Goal: Task Accomplishment & Management: Manage account settings

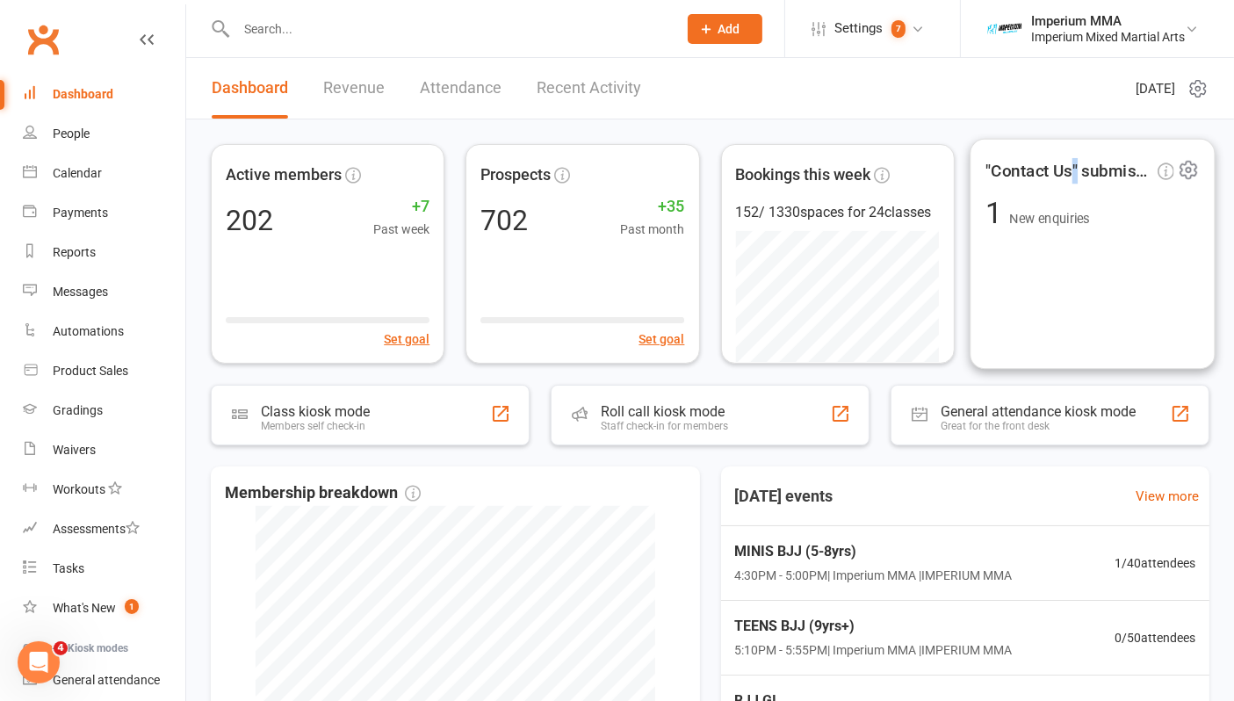
click at [1076, 162] on span ""Contact Us" submissions" at bounding box center [1069, 170] width 168 height 26
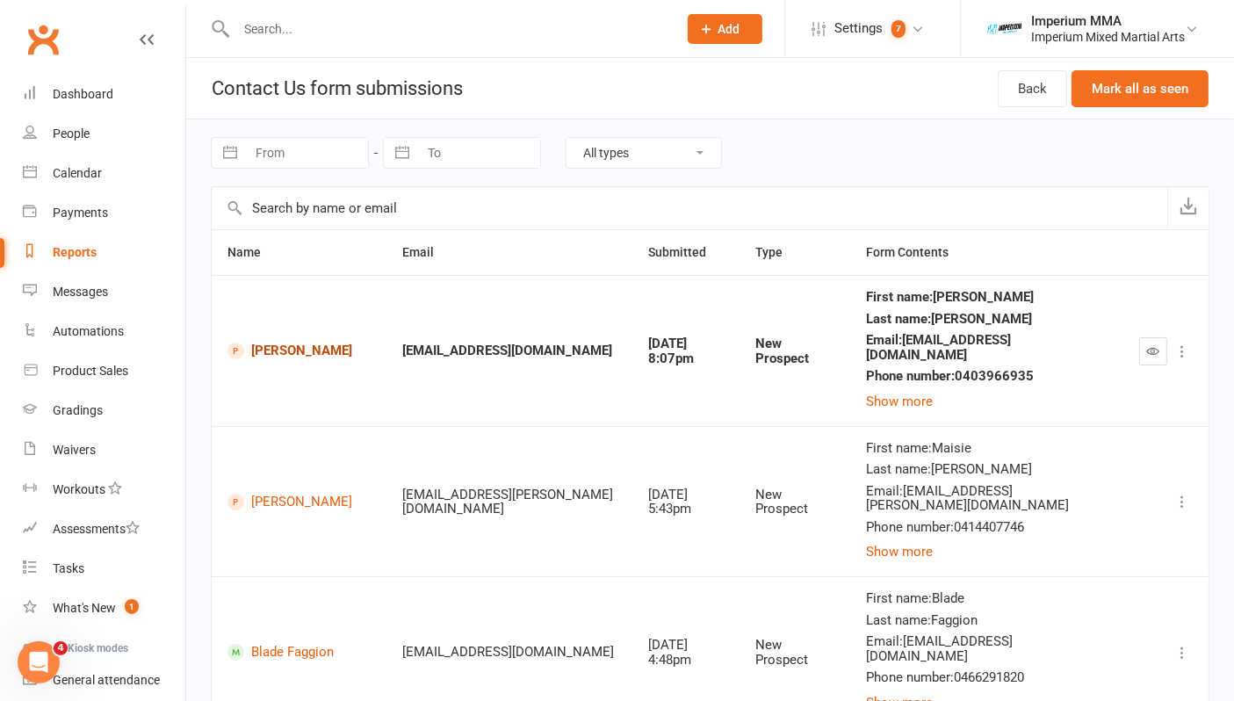
click at [269, 349] on link "[PERSON_NAME]" at bounding box center [299, 350] width 144 height 17
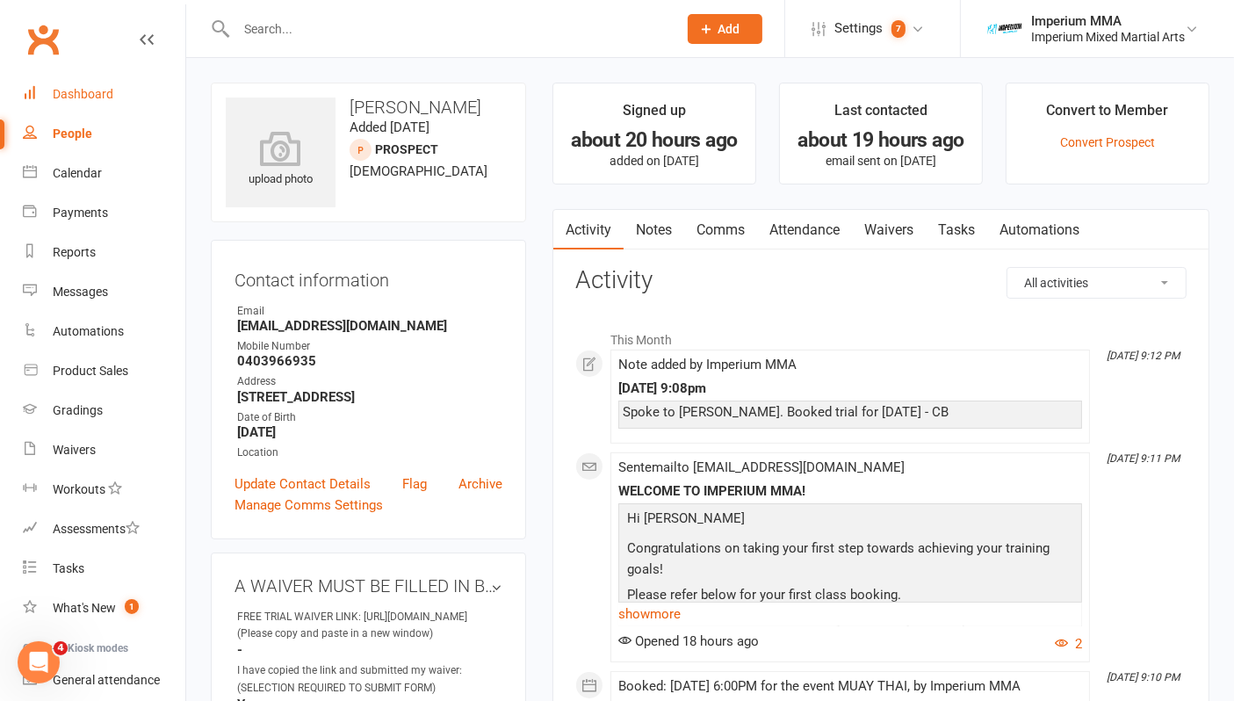
click at [76, 93] on div "Dashboard" at bounding box center [83, 94] width 61 height 14
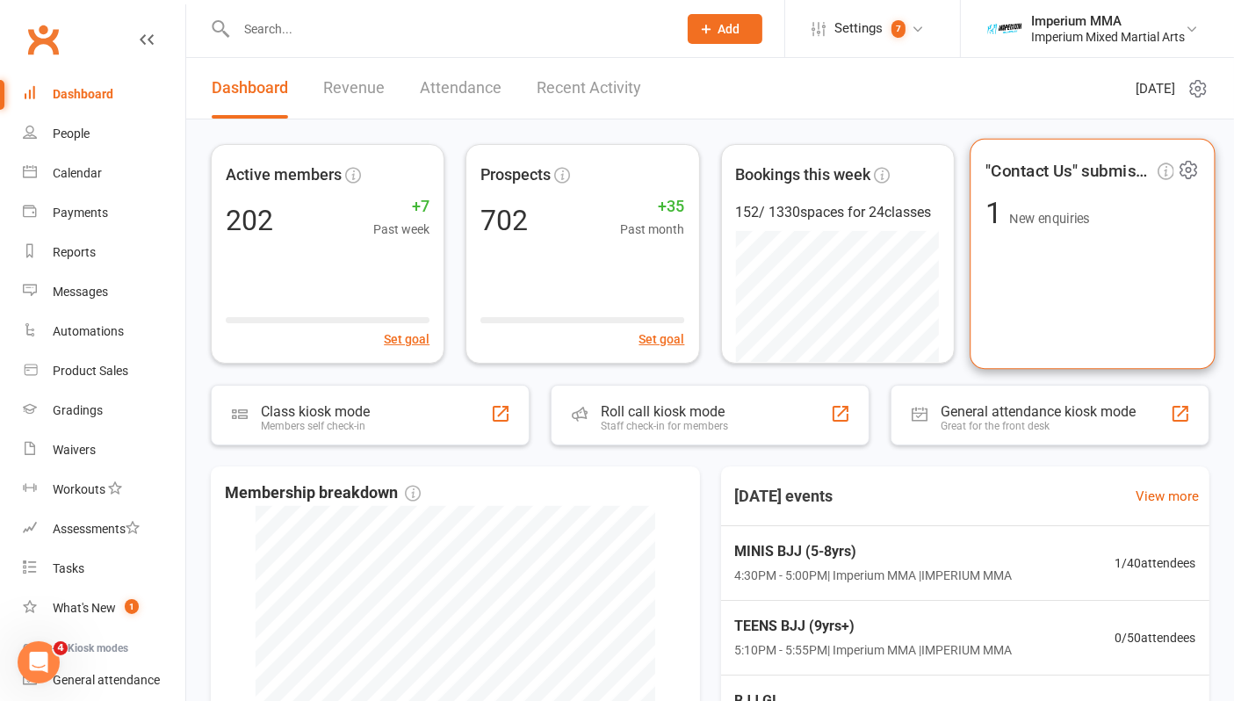
click at [1043, 170] on span ""Contact Us" submissions" at bounding box center [1069, 170] width 168 height 26
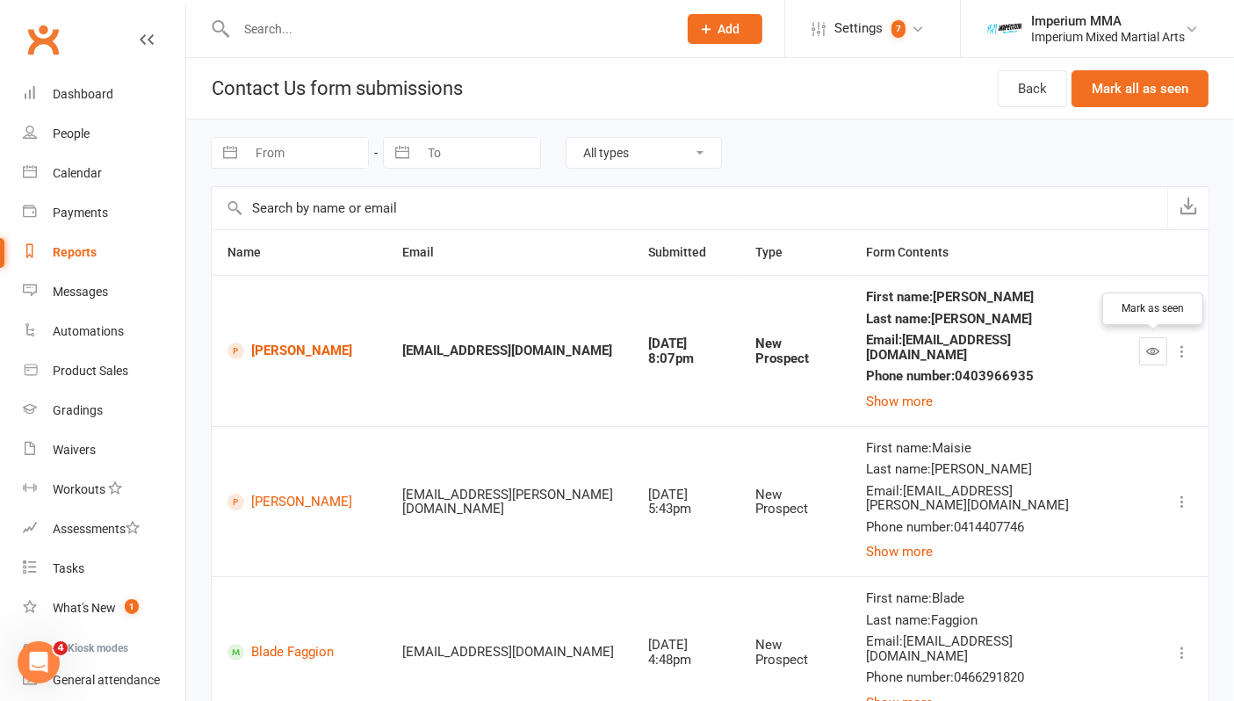
click at [1156, 349] on icon "button" at bounding box center [1153, 350] width 13 height 13
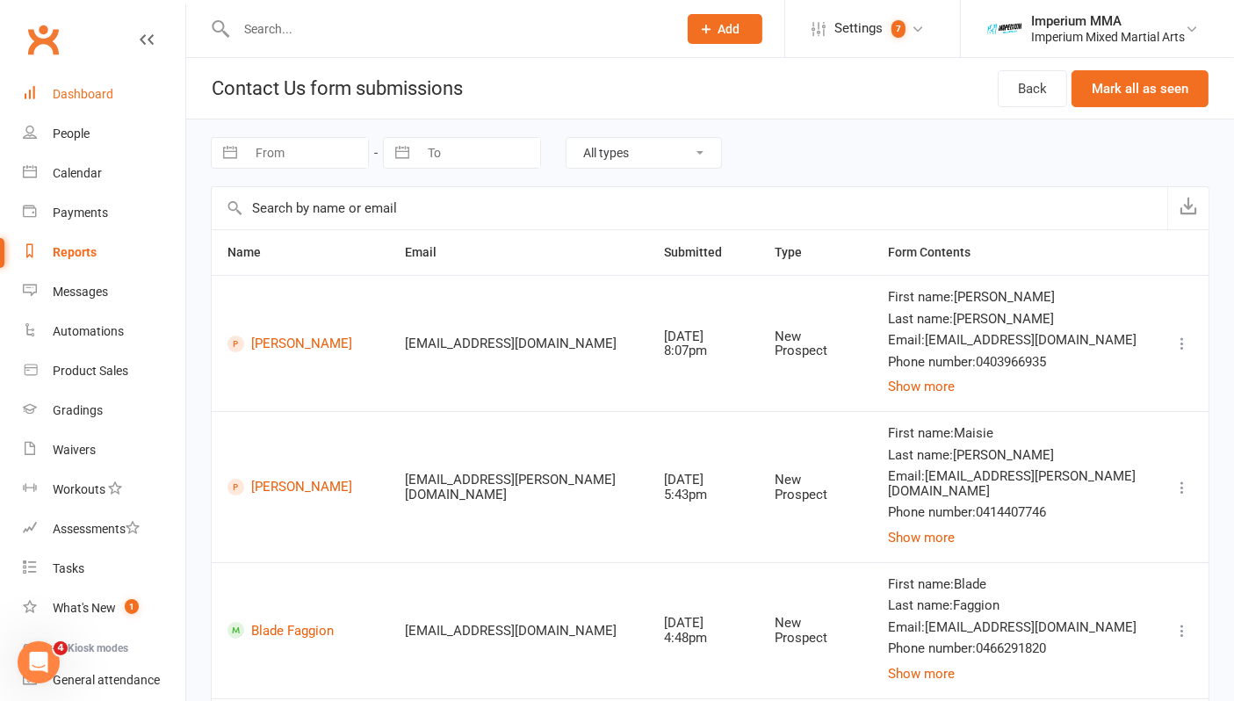
click at [83, 90] on div "Dashboard" at bounding box center [83, 94] width 61 height 14
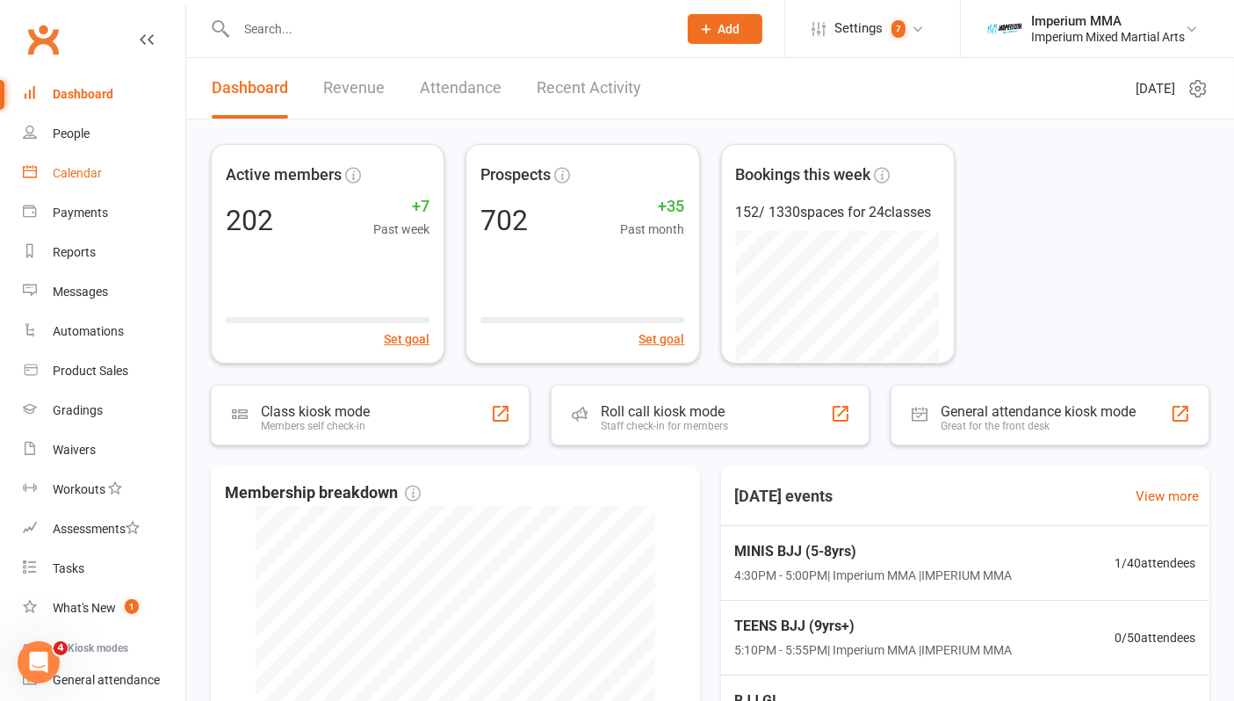
click at [87, 166] on div "Calendar" at bounding box center [77, 173] width 49 height 14
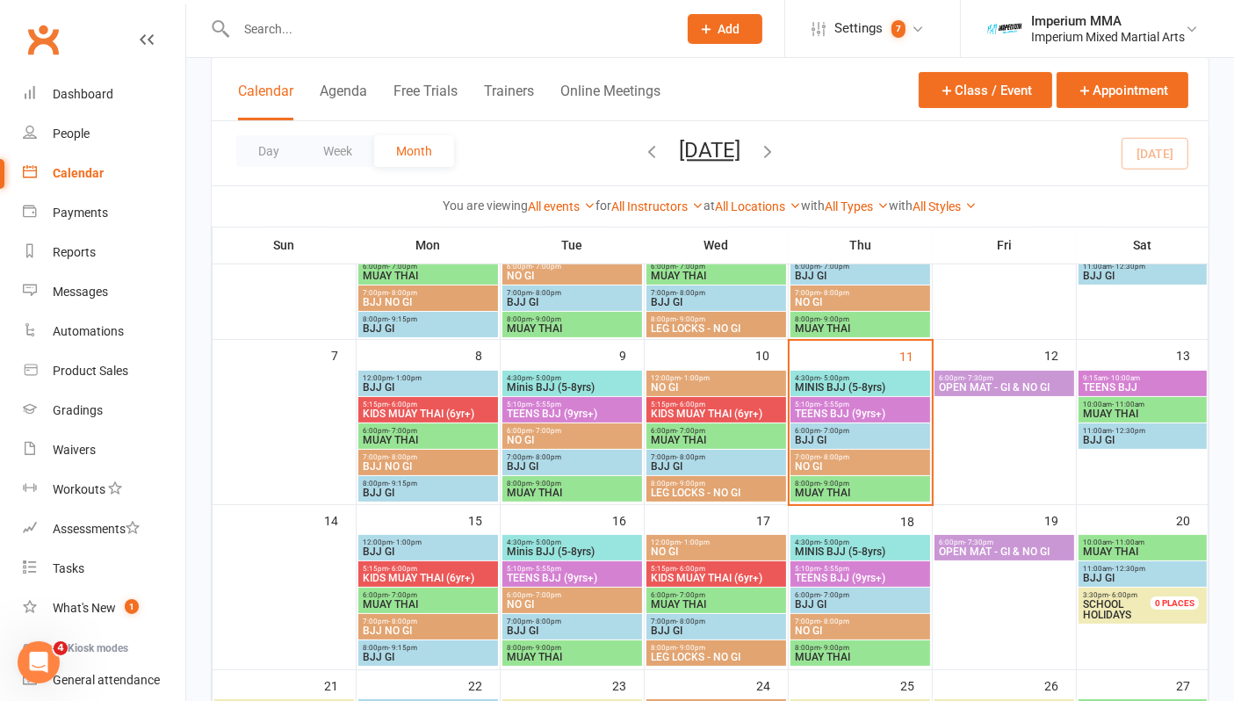
scroll to position [195, 0]
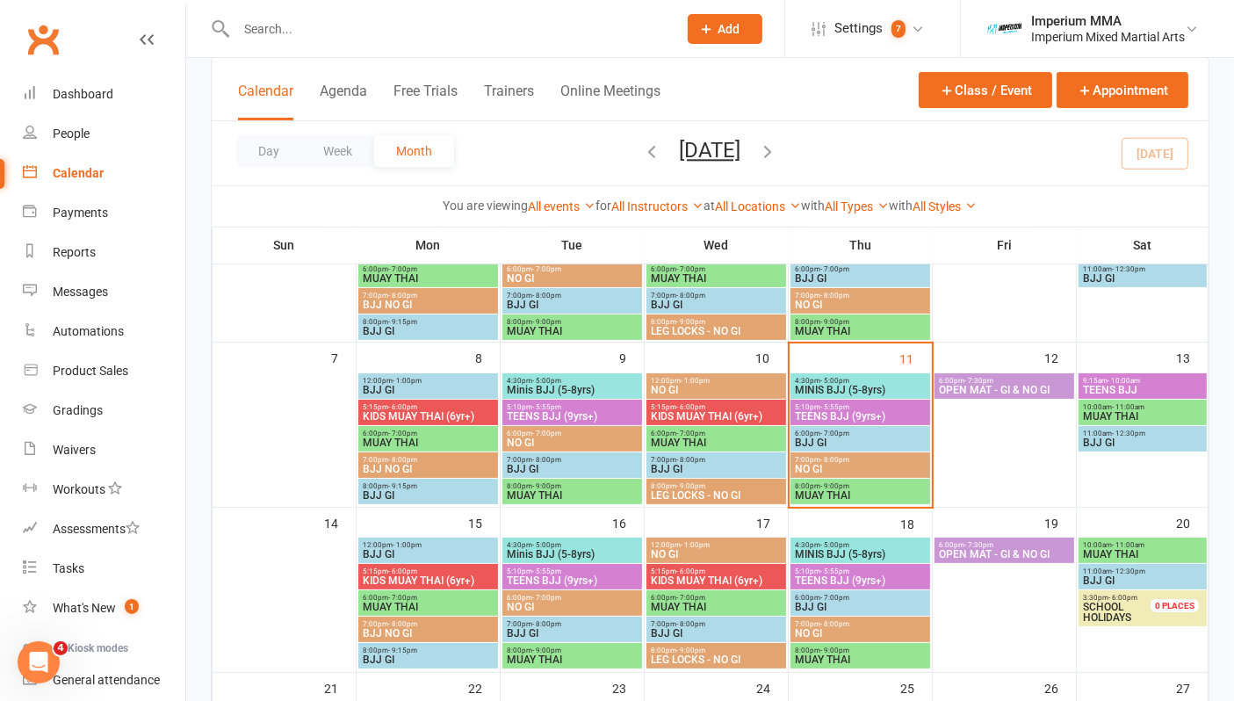
click at [832, 385] on span "MINIS BJJ (5-8yrs)" at bounding box center [860, 390] width 133 height 11
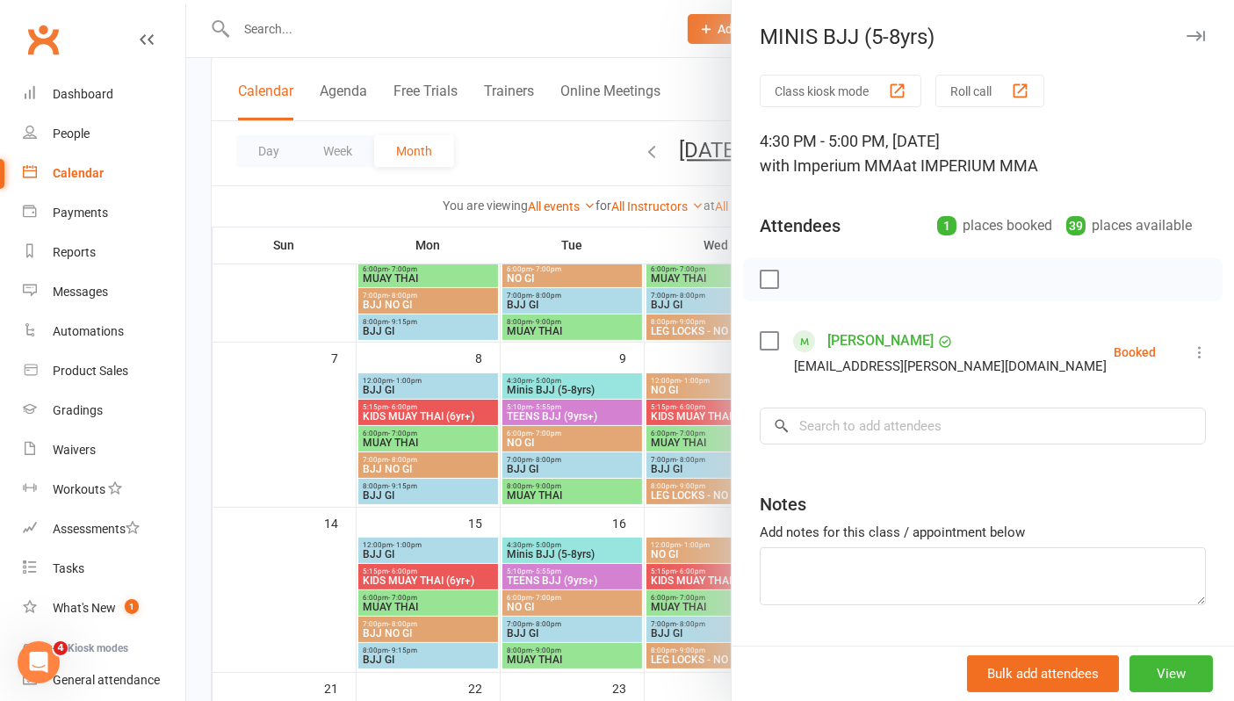
click at [1186, 32] on icon "button" at bounding box center [1195, 36] width 18 height 11
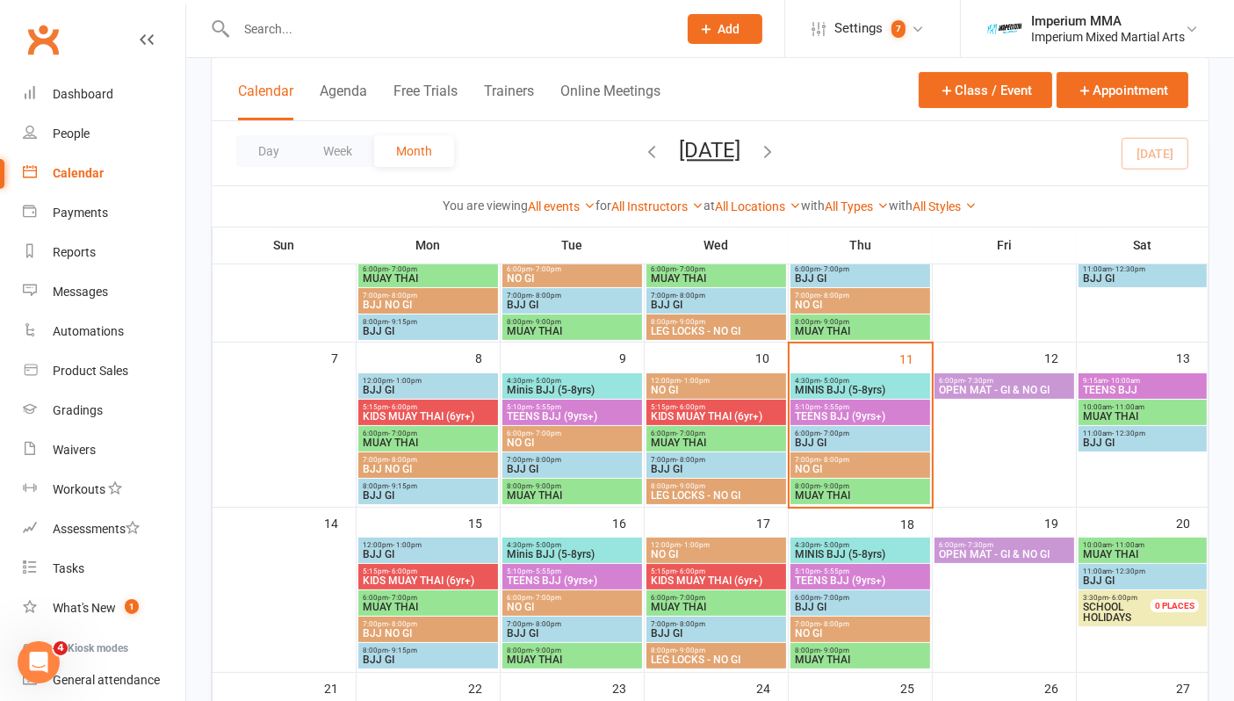
click at [829, 411] on span "TEENS BJJ (9yrs+)" at bounding box center [860, 416] width 133 height 11
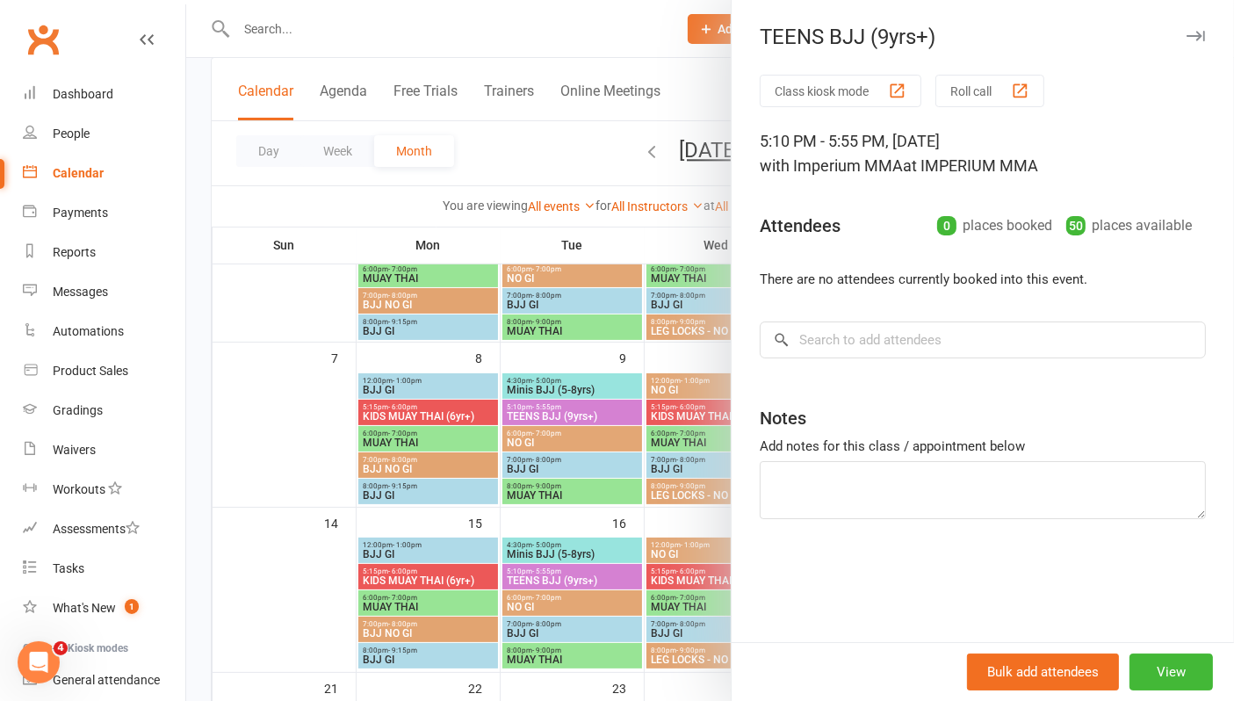
click at [1186, 36] on icon "button" at bounding box center [1195, 36] width 18 height 11
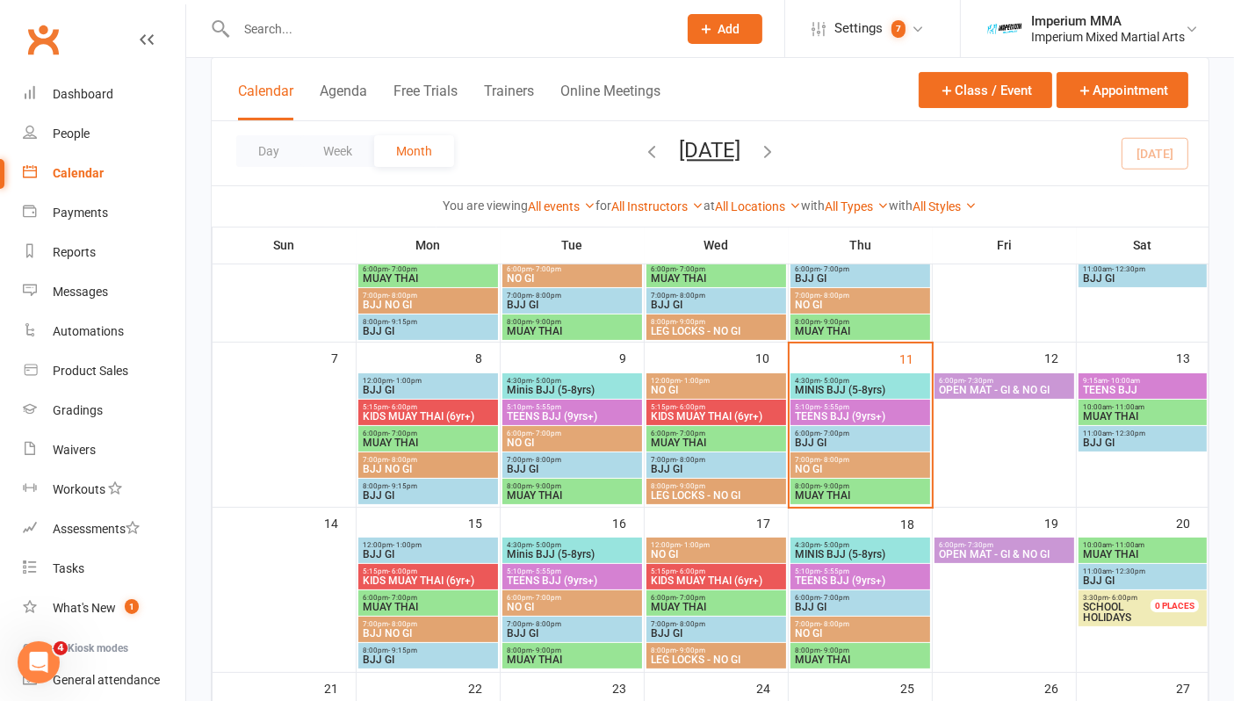
click at [842, 438] on span "BJJ GI" at bounding box center [860, 442] width 133 height 11
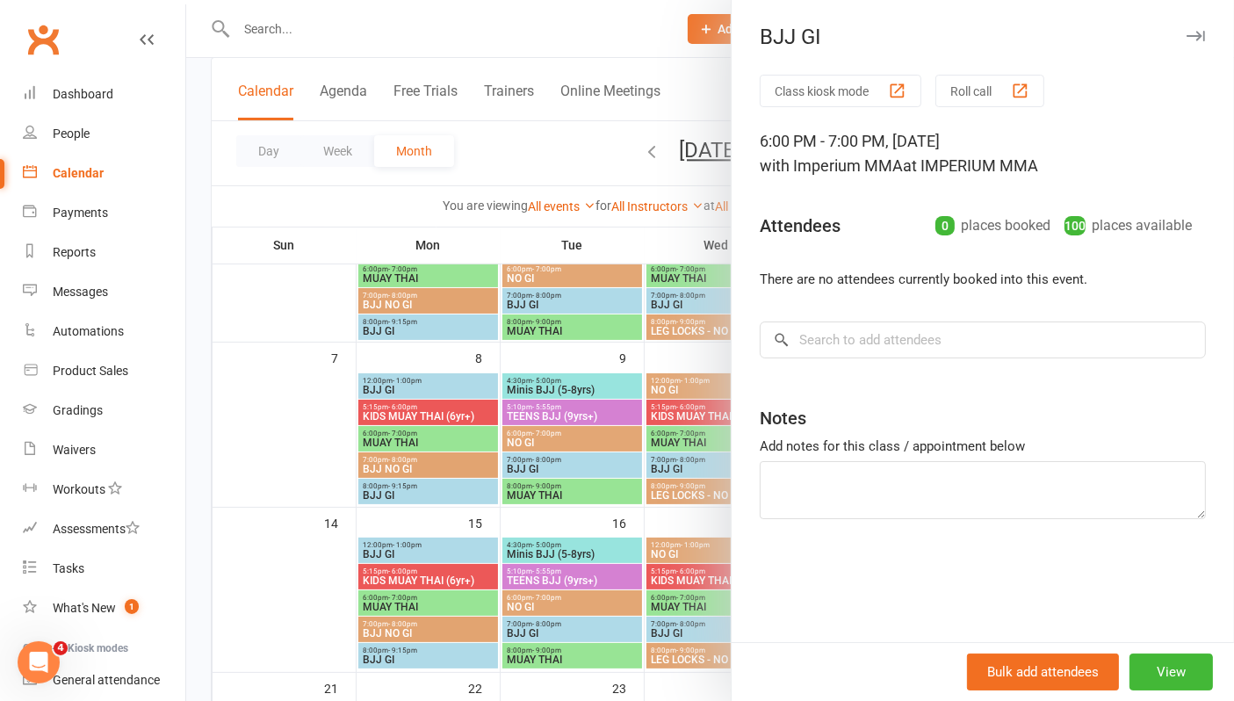
click at [1186, 35] on icon "button" at bounding box center [1195, 36] width 18 height 11
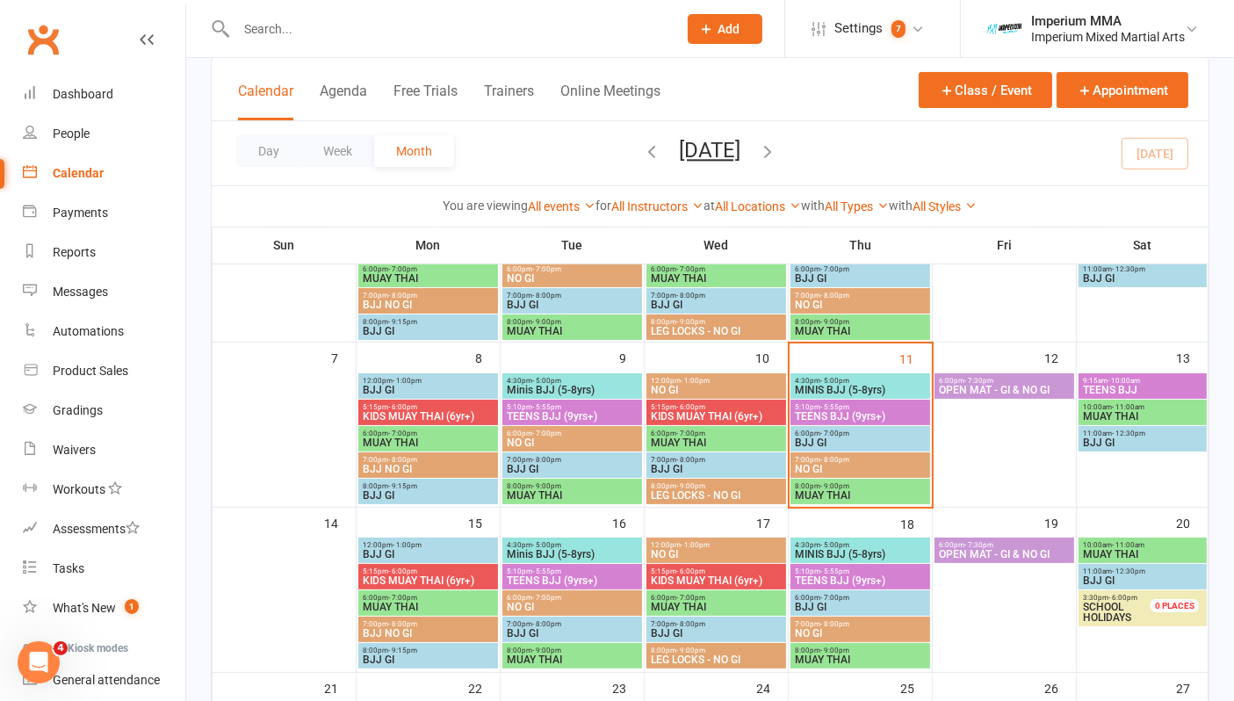
click at [830, 464] on span "NO GI" at bounding box center [860, 469] width 133 height 11
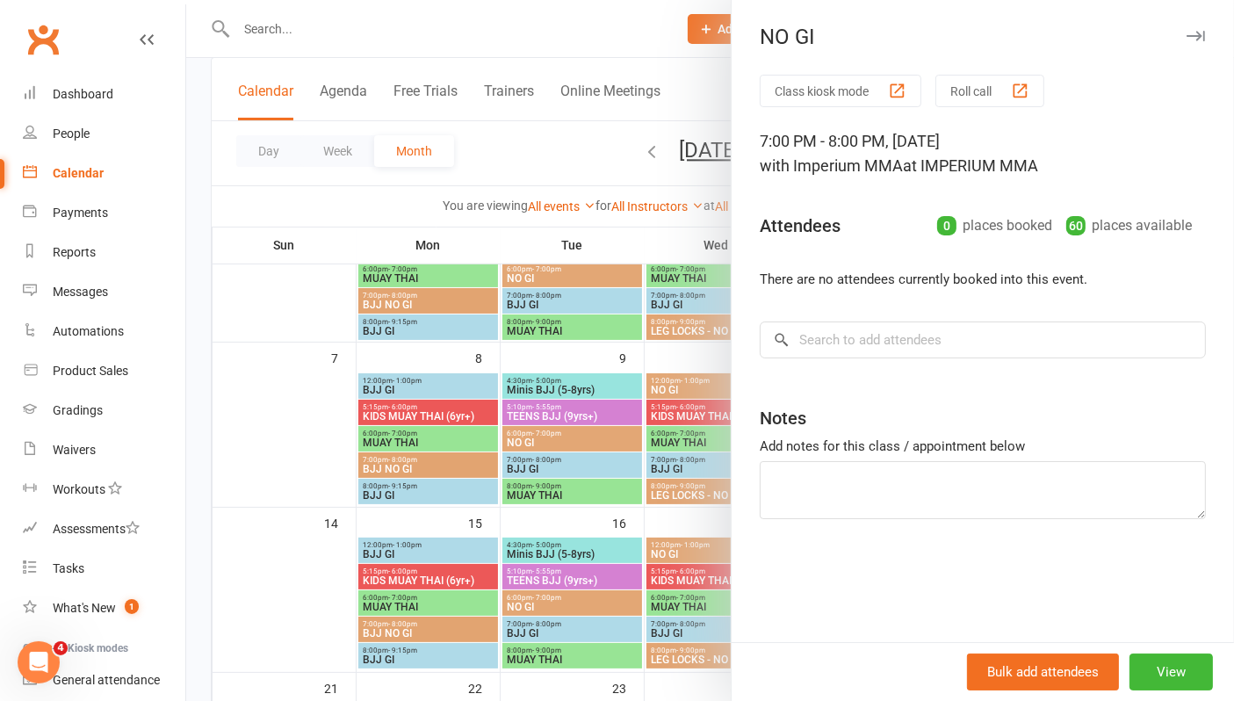
click at [1186, 37] on icon "button" at bounding box center [1195, 36] width 18 height 11
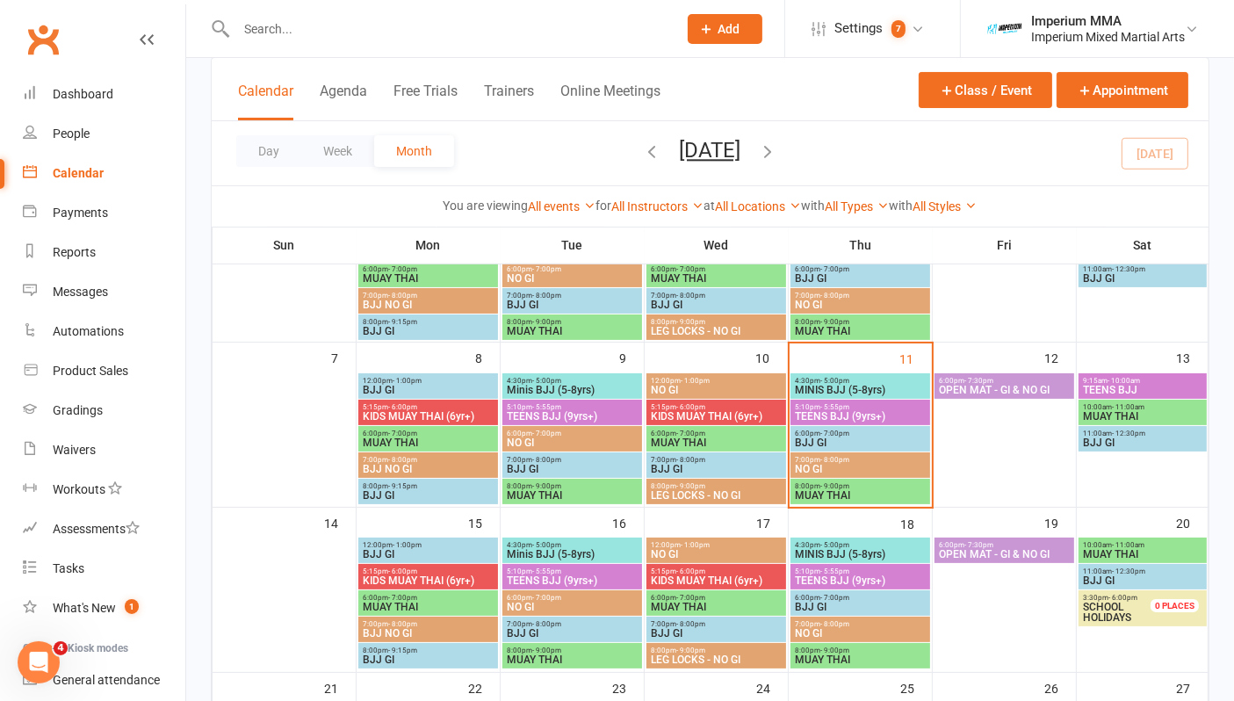
click at [864, 490] on span "MUAY THAI" at bounding box center [860, 495] width 133 height 11
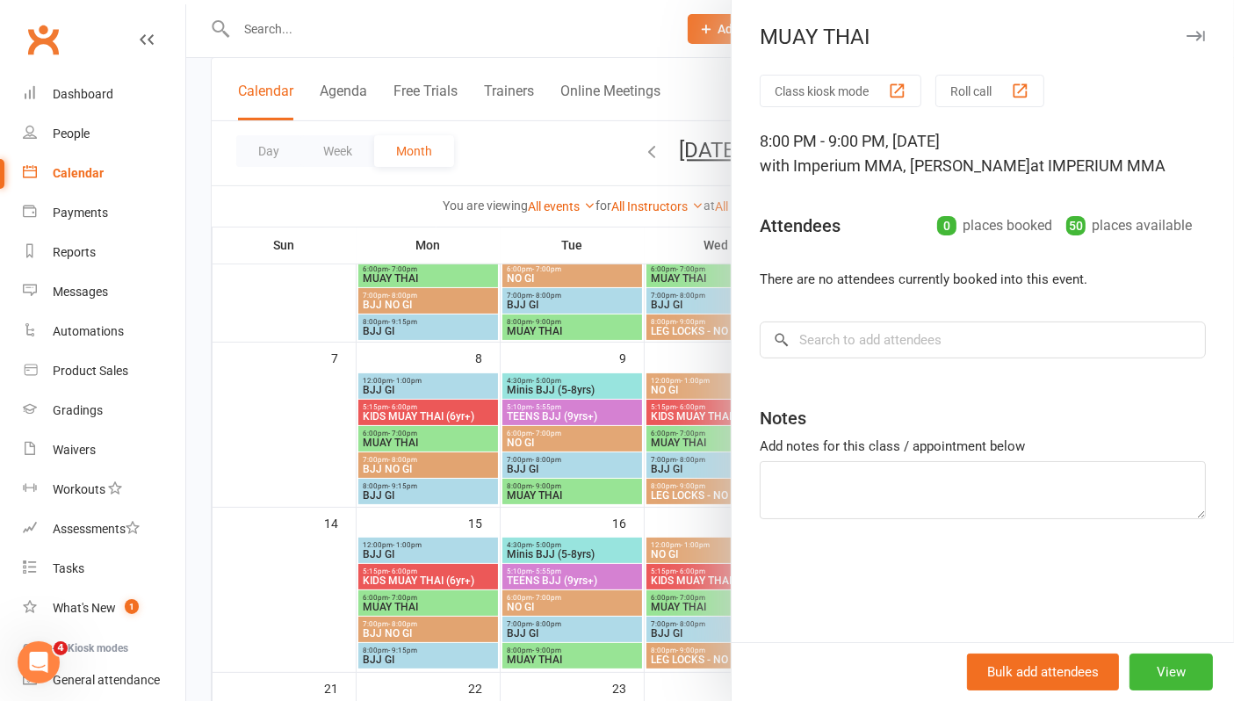
drag, startPoint x: 1174, startPoint y: 38, endPoint x: 1165, endPoint y: 40, distance: 9.2
click at [1186, 37] on icon "button" at bounding box center [1195, 36] width 18 height 11
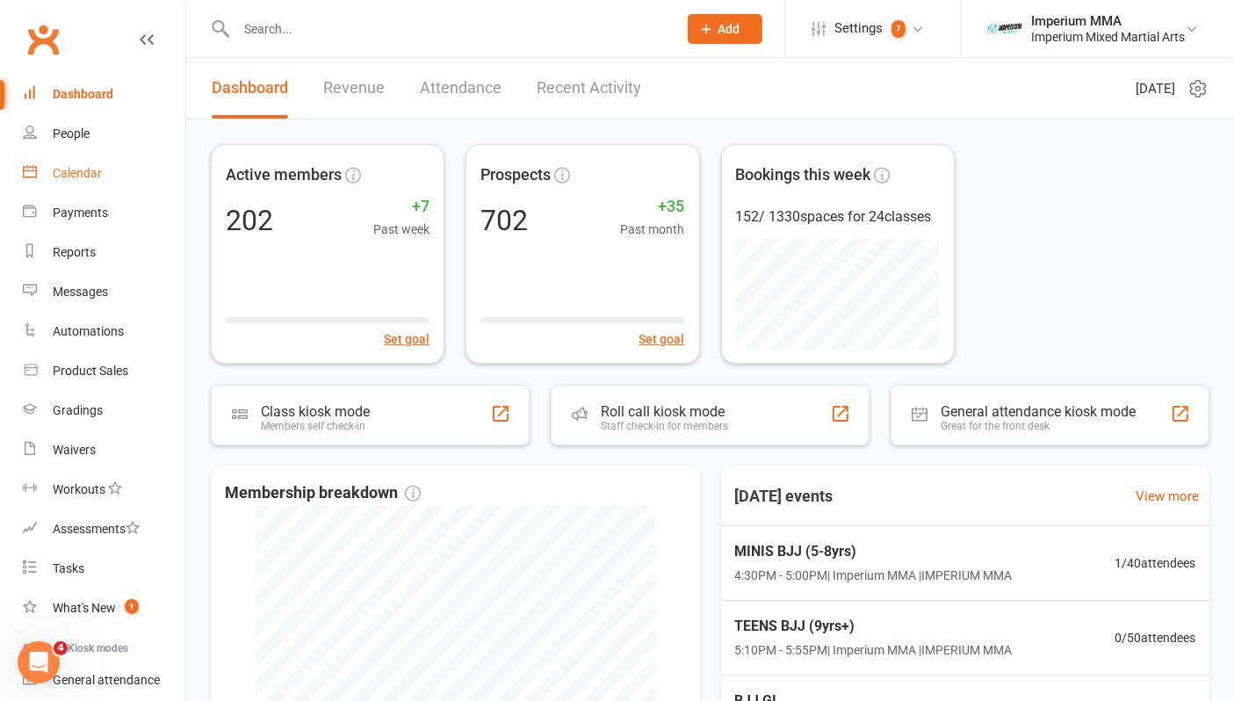
click at [97, 169] on div "Calendar" at bounding box center [77, 173] width 49 height 14
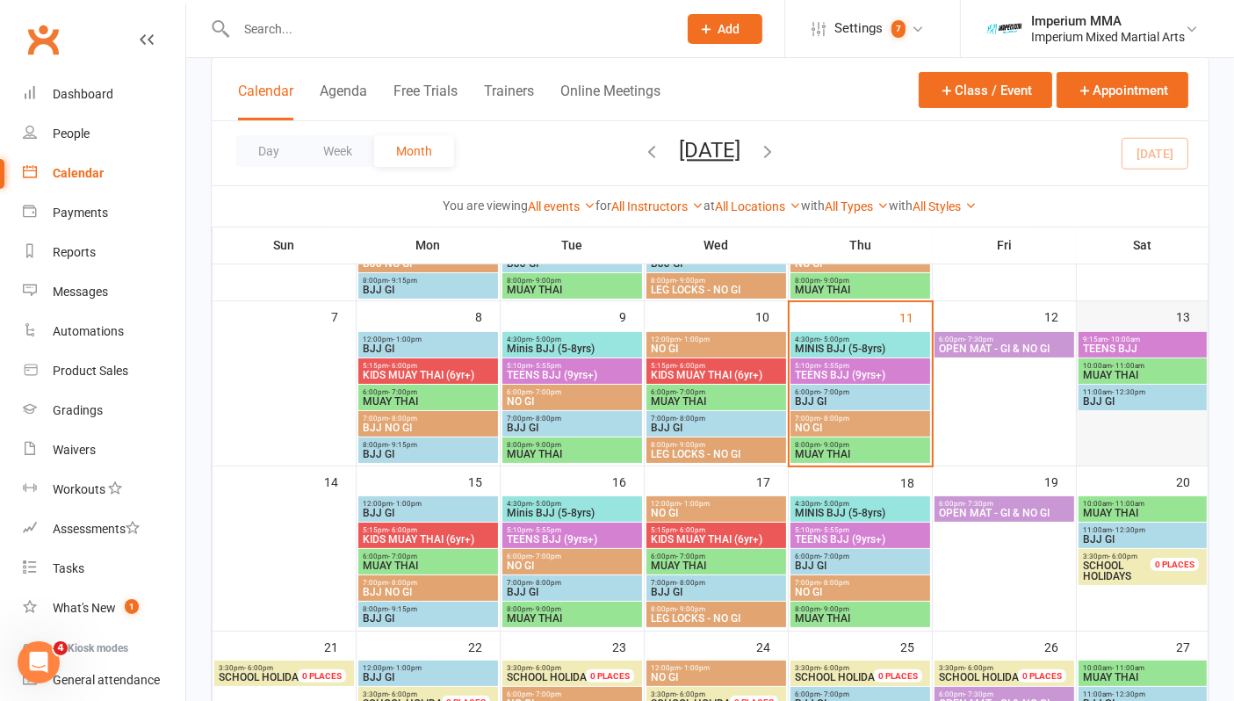
scroll to position [195, 0]
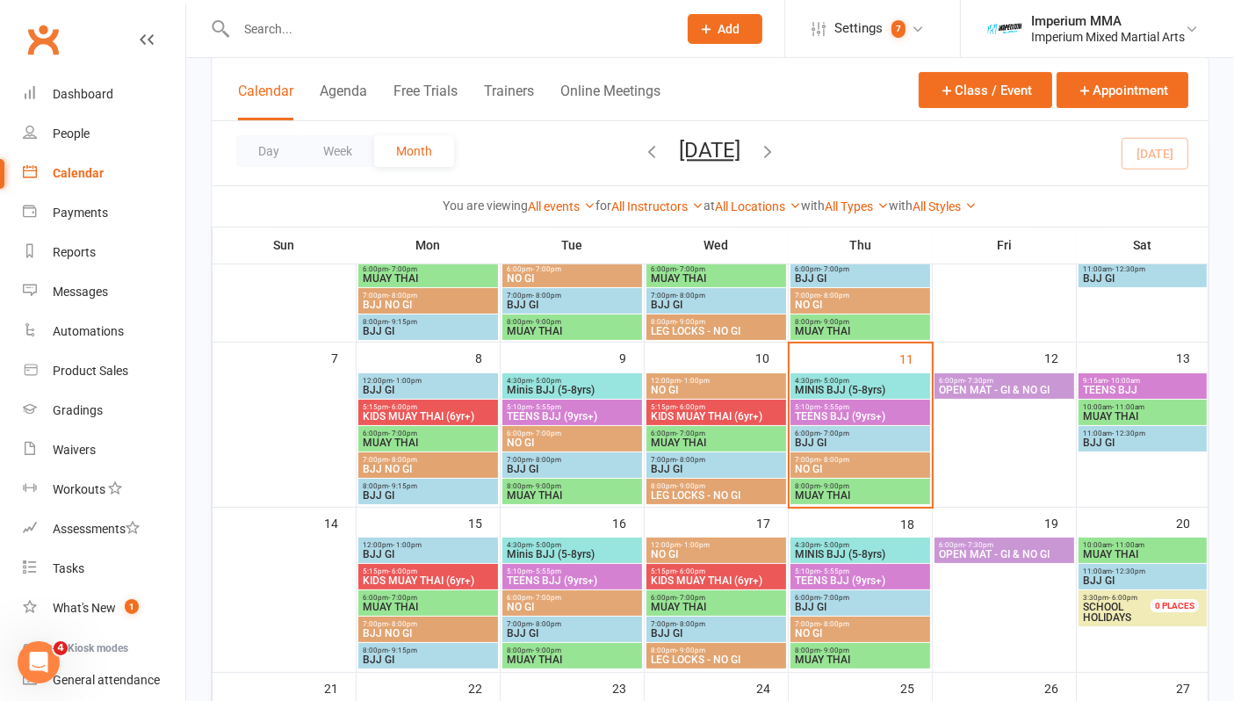
click at [853, 385] on span "MINIS BJJ (5-8yrs)" at bounding box center [860, 390] width 133 height 11
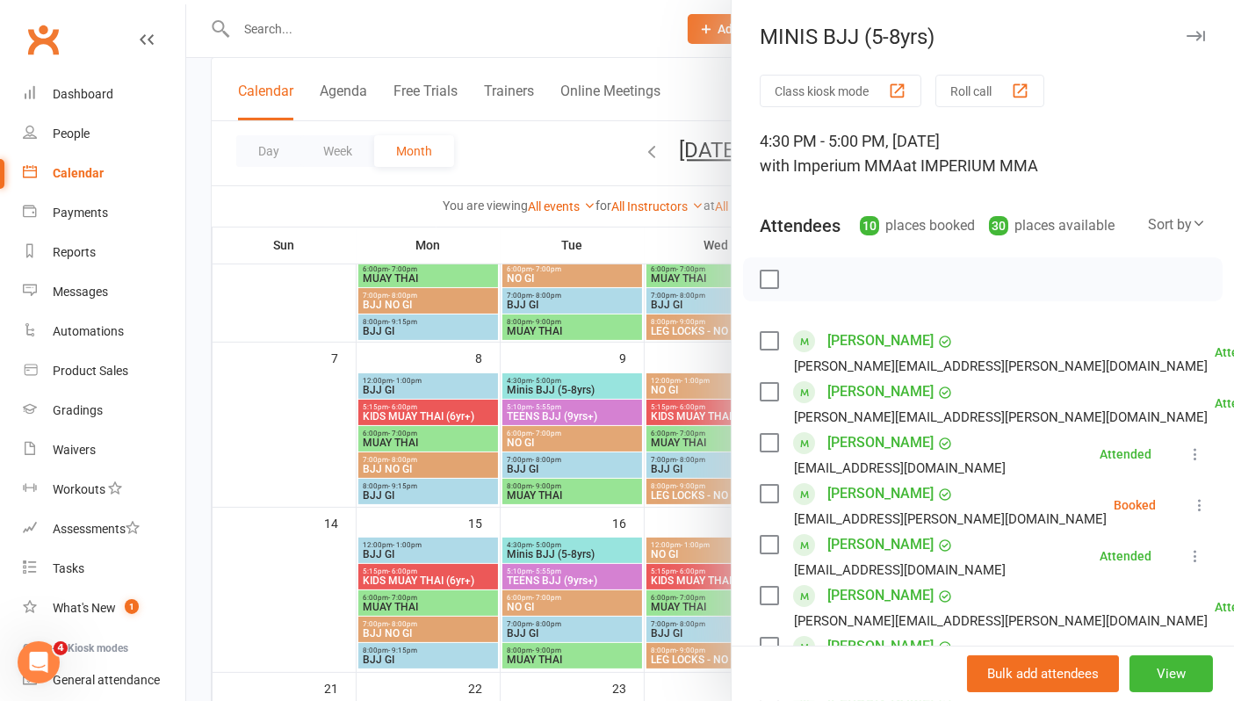
click at [407, 33] on div at bounding box center [710, 350] width 1048 height 701
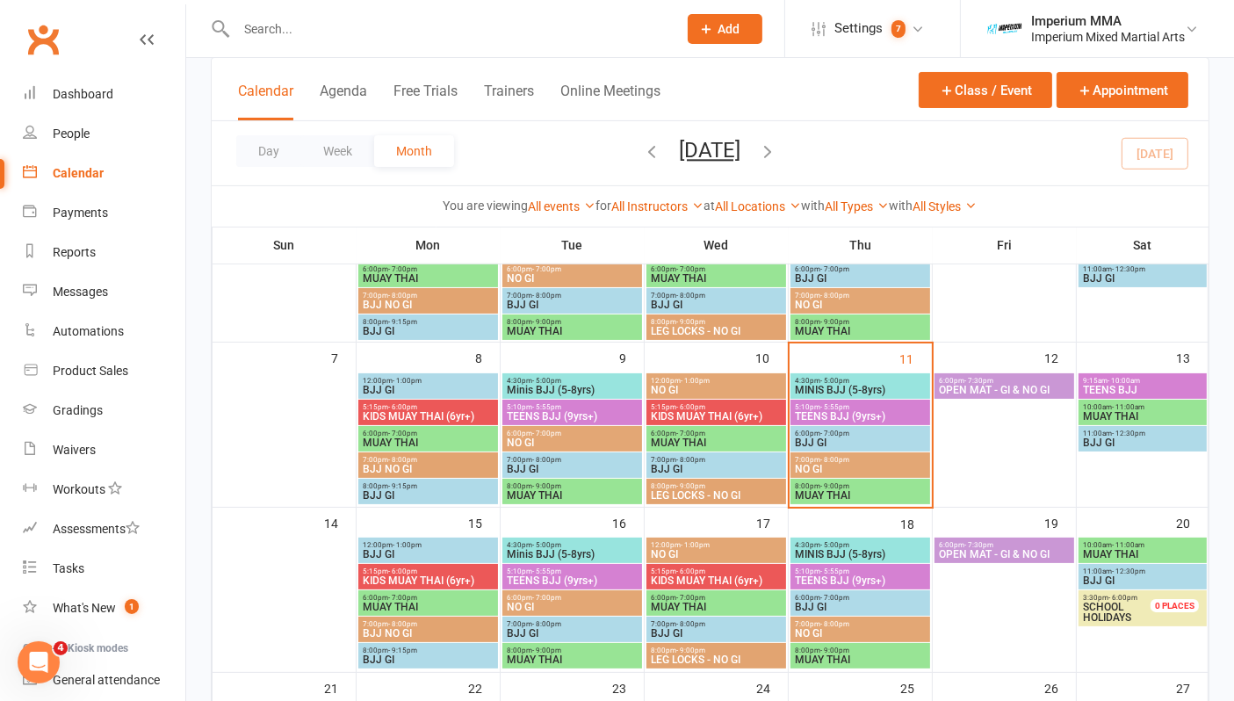
click at [399, 37] on input "text" at bounding box center [448, 29] width 434 height 25
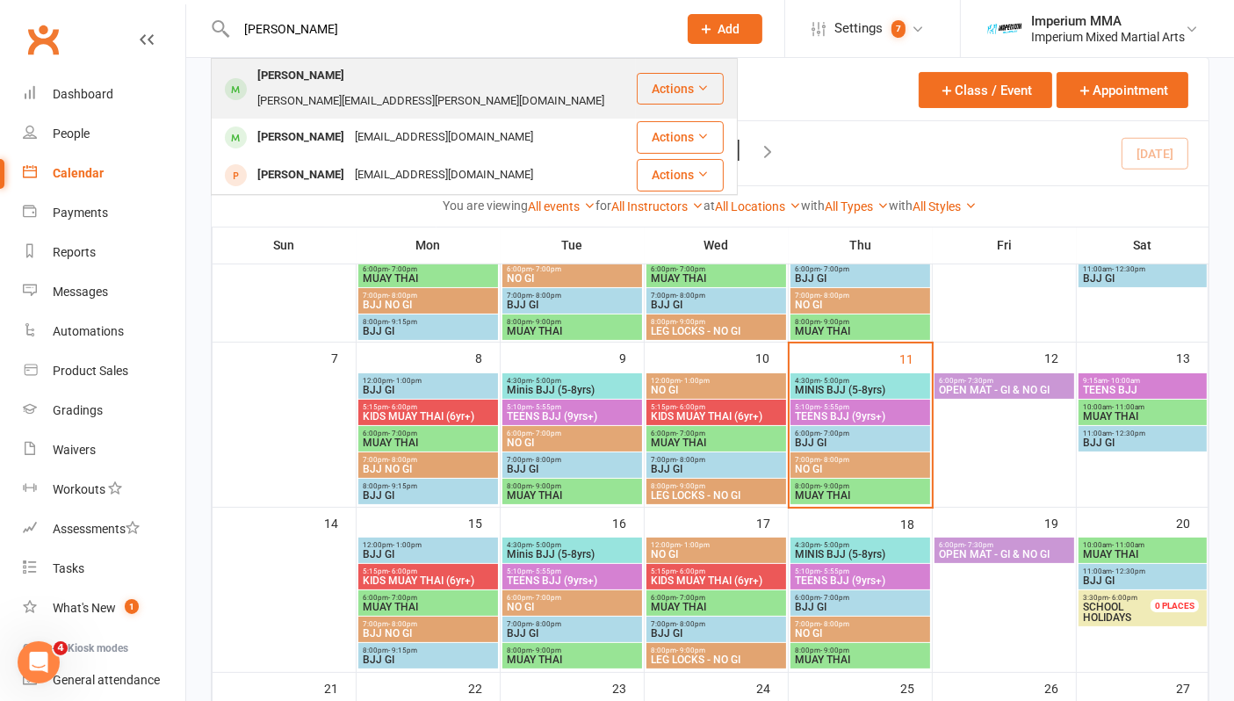
type input "glenn"
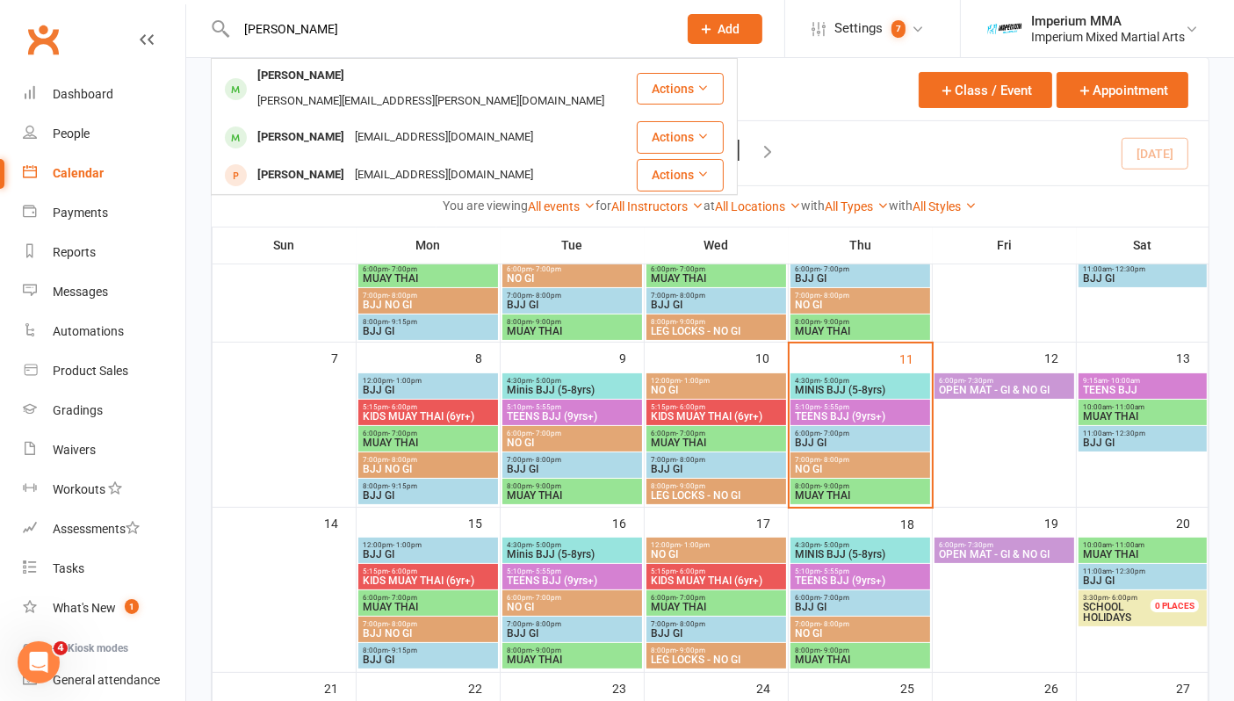
click at [318, 83] on div "Hudson Noye" at bounding box center [300, 75] width 97 height 25
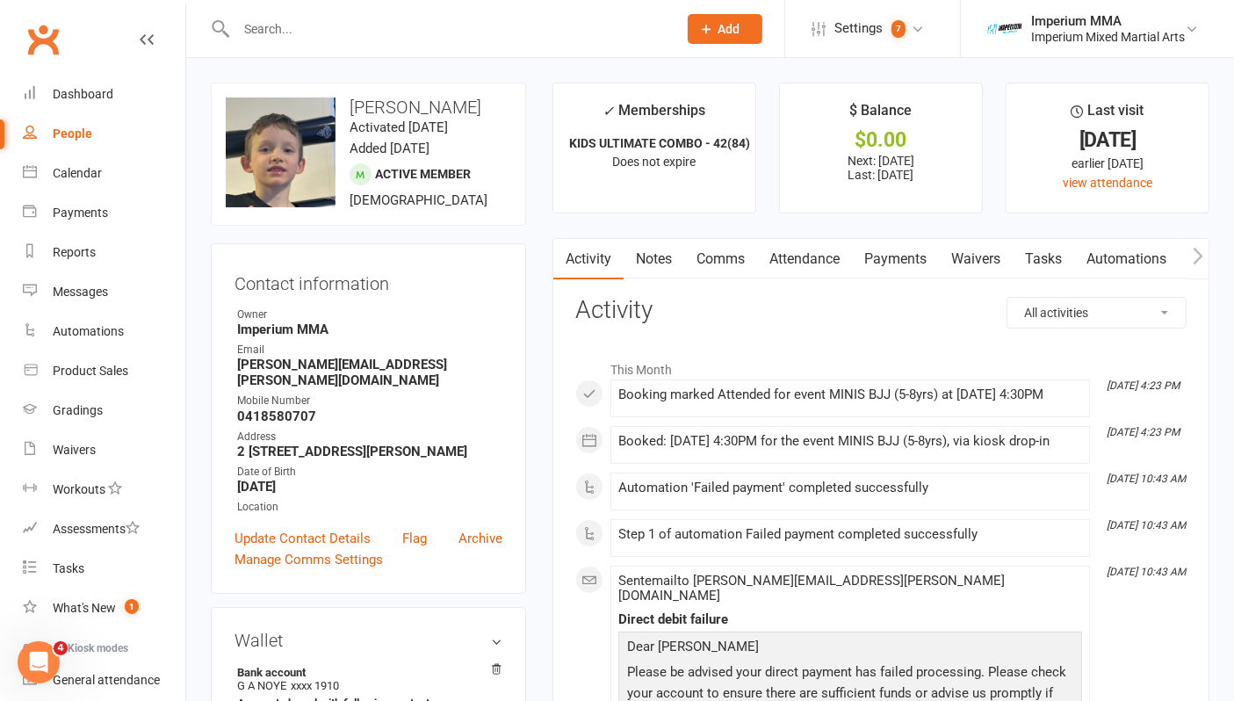
click at [886, 258] on link "Payments" at bounding box center [895, 259] width 87 height 40
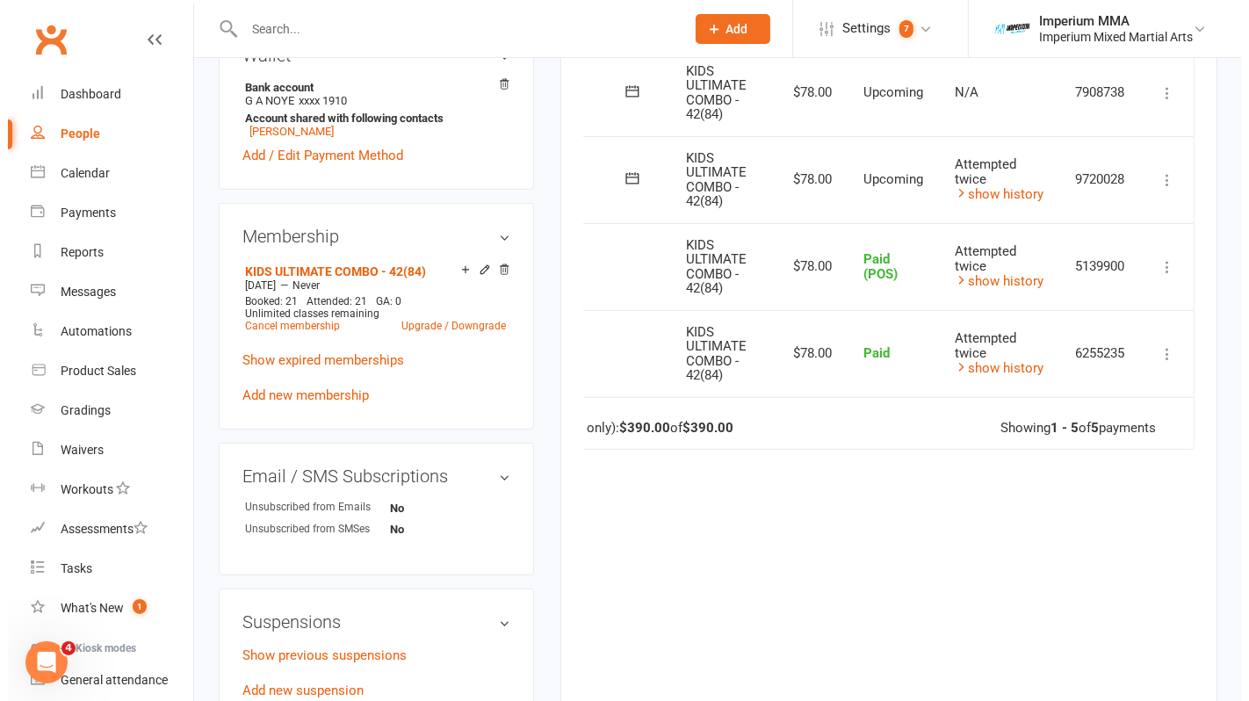
scroll to position [390, 0]
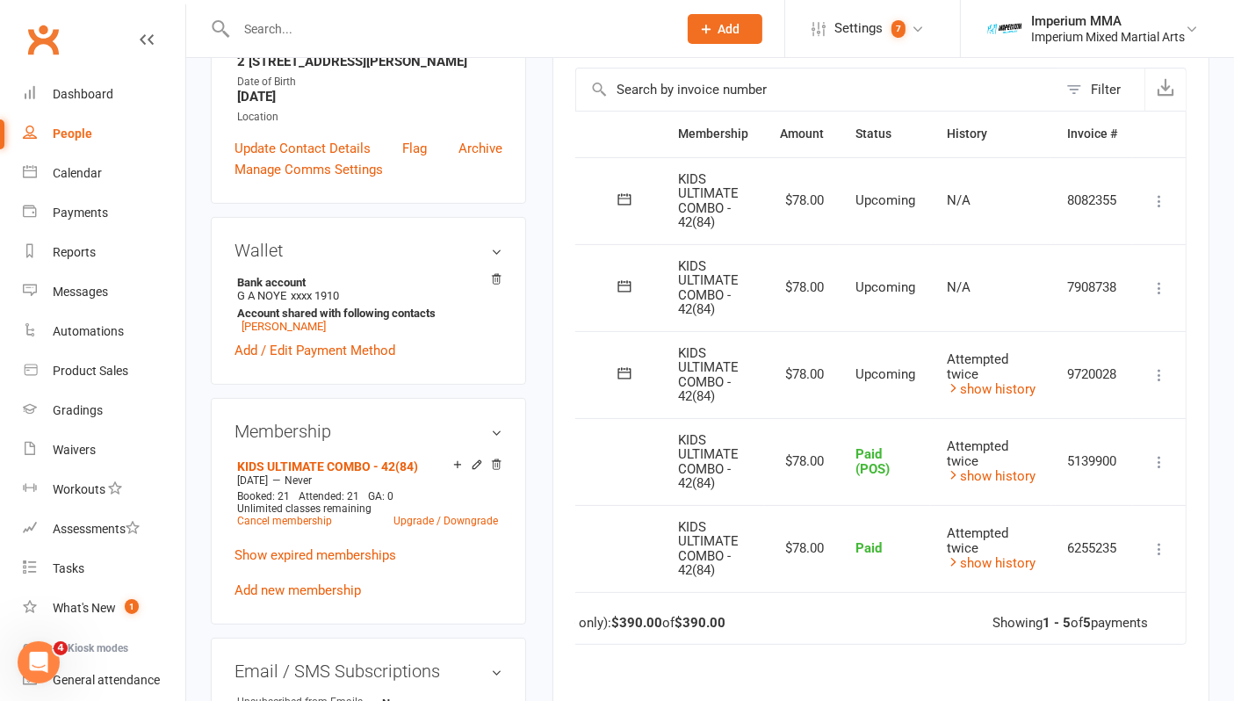
click at [1010, 378] on icon at bounding box center [1159, 375] width 18 height 18
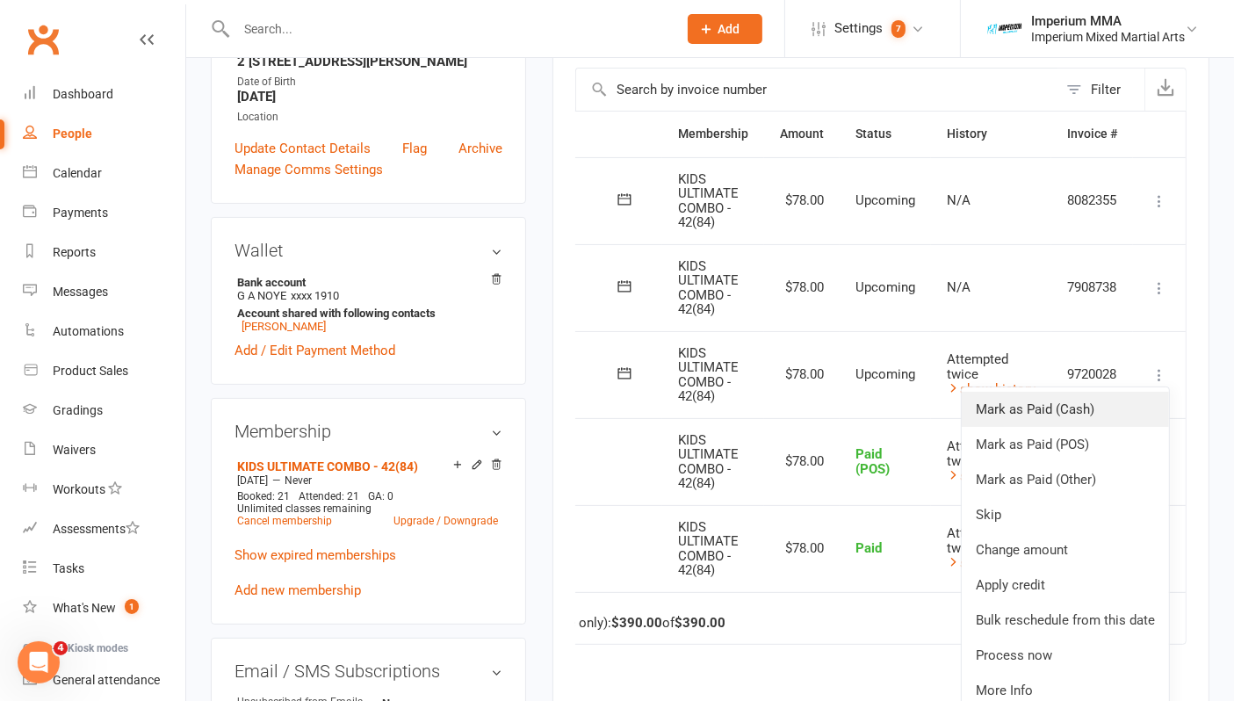
click at [1010, 412] on link "Mark as Paid (Cash)" at bounding box center [1064, 409] width 207 height 35
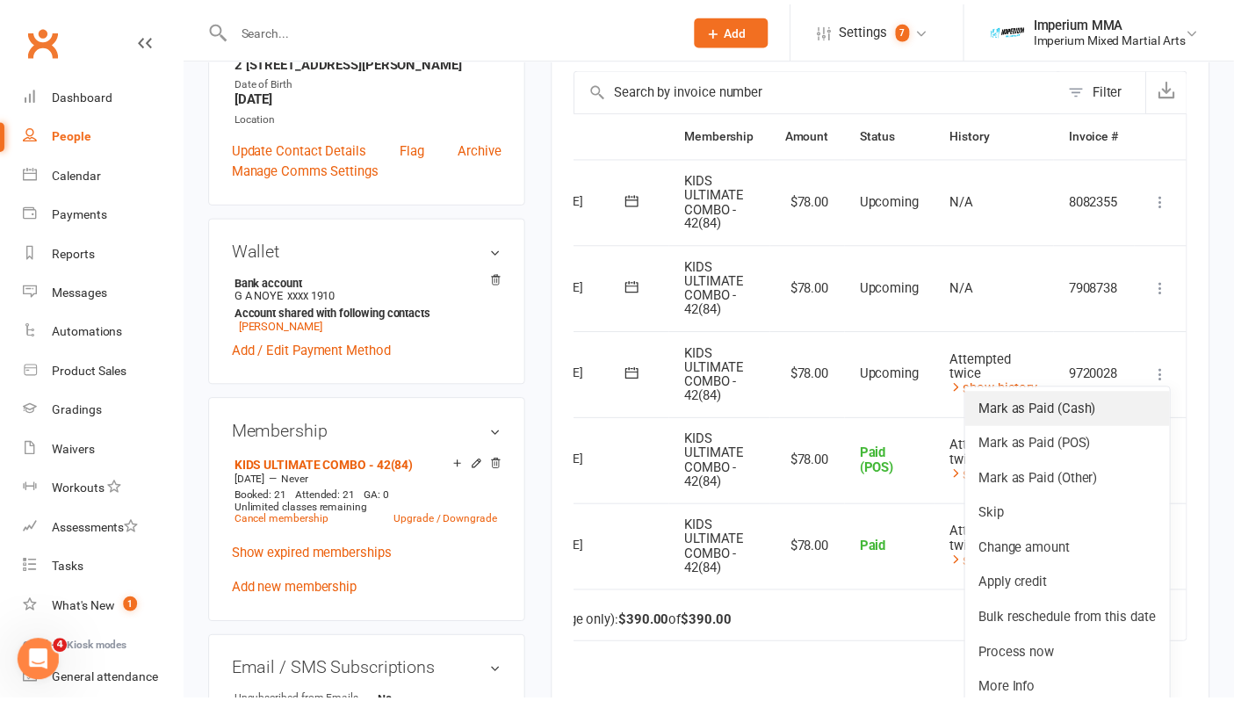
scroll to position [0, 99]
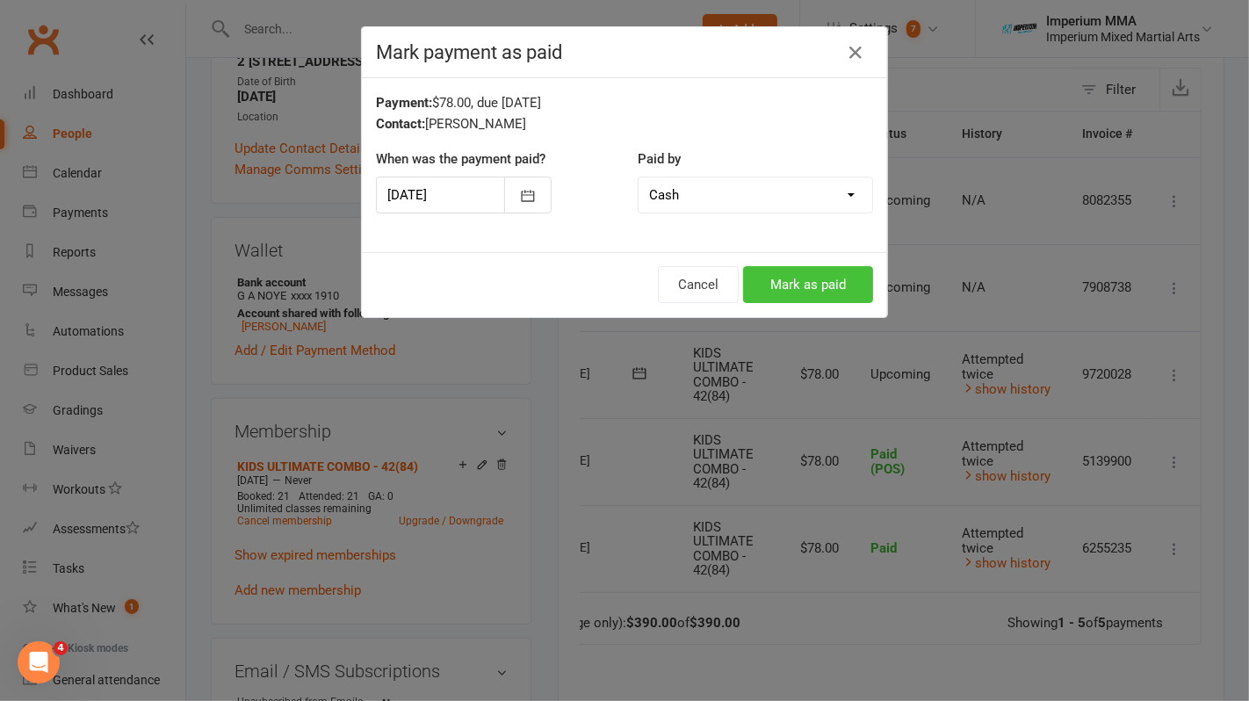
click at [812, 275] on button "Mark as paid" at bounding box center [808, 284] width 130 height 37
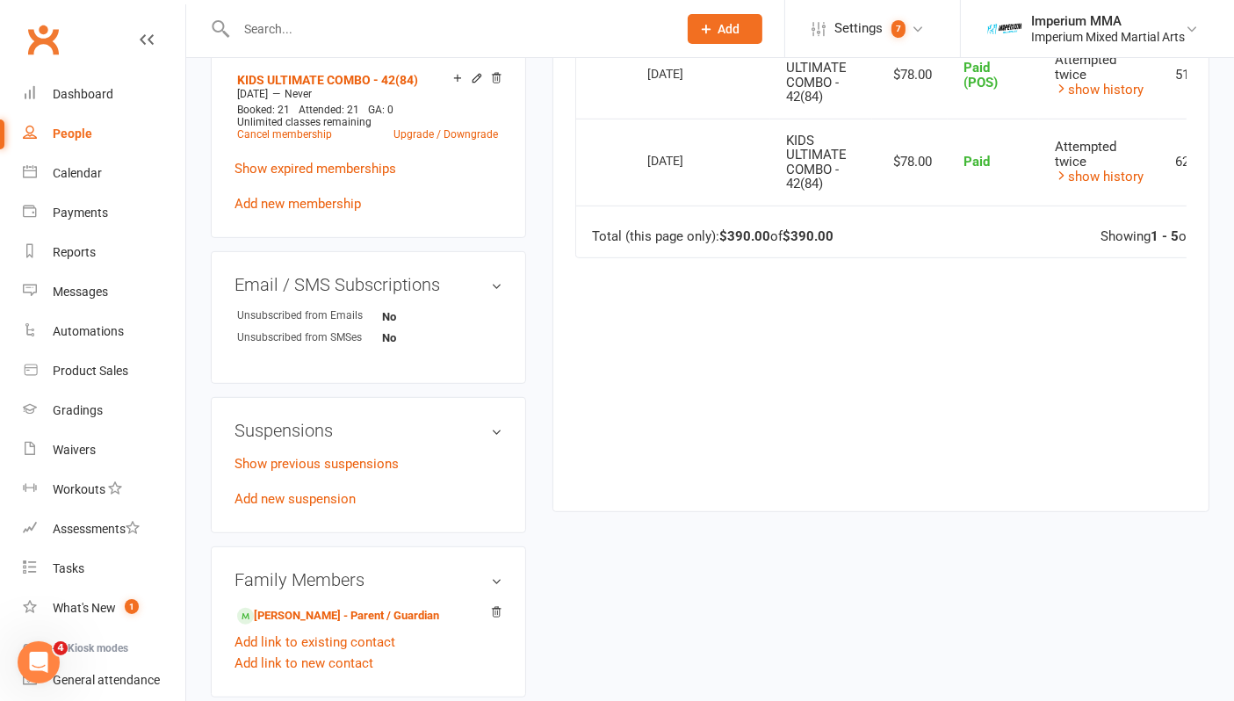
scroll to position [878, 0]
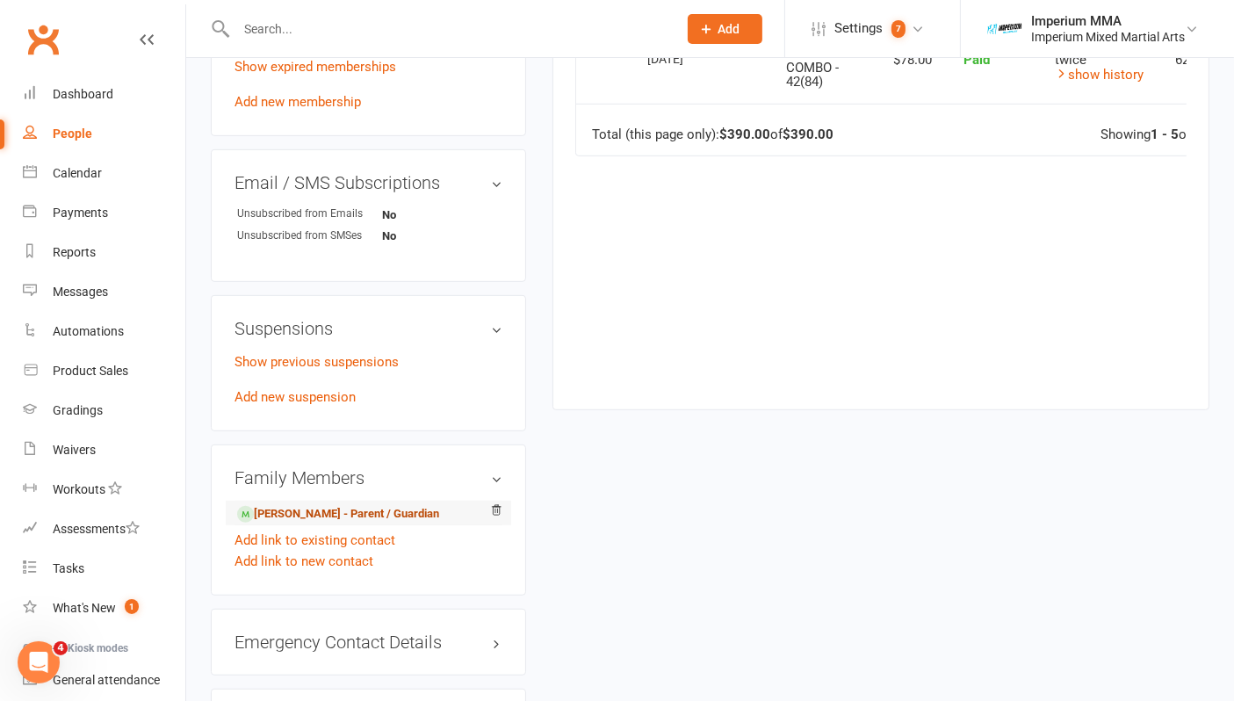
click at [298, 505] on link "Glenn Noye - Parent / Guardian" at bounding box center [338, 514] width 202 height 18
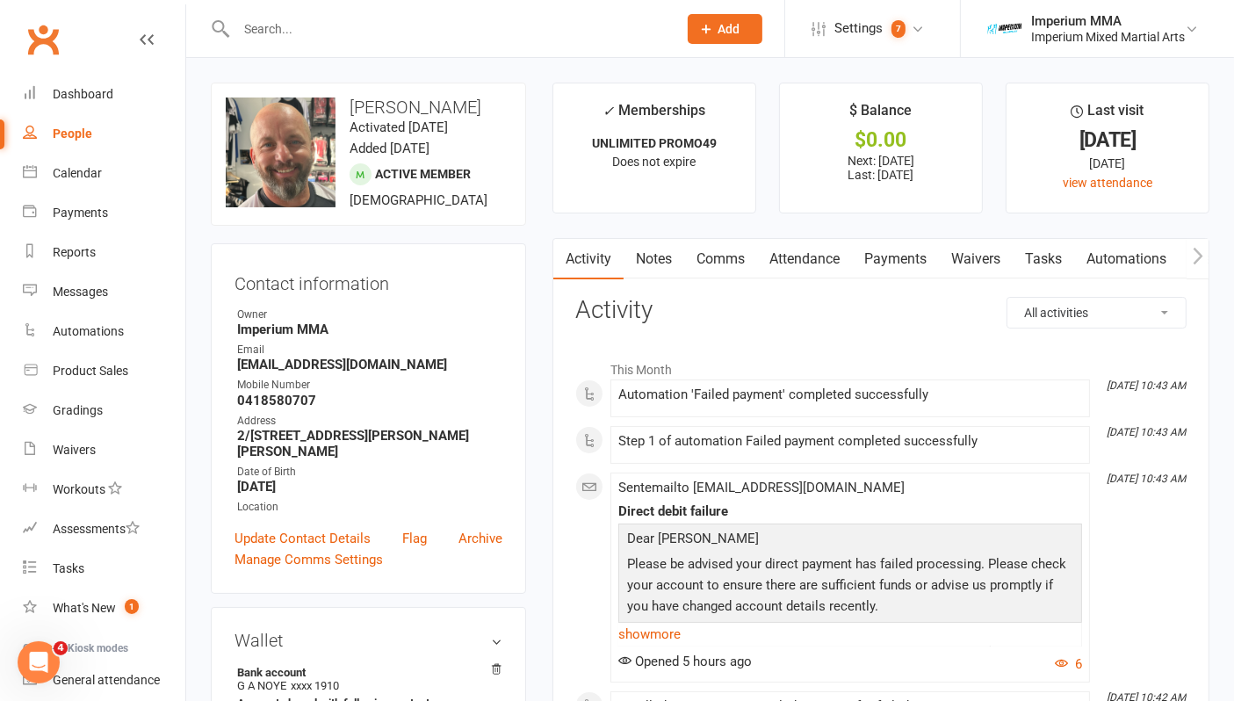
click at [890, 260] on link "Payments" at bounding box center [895, 259] width 87 height 40
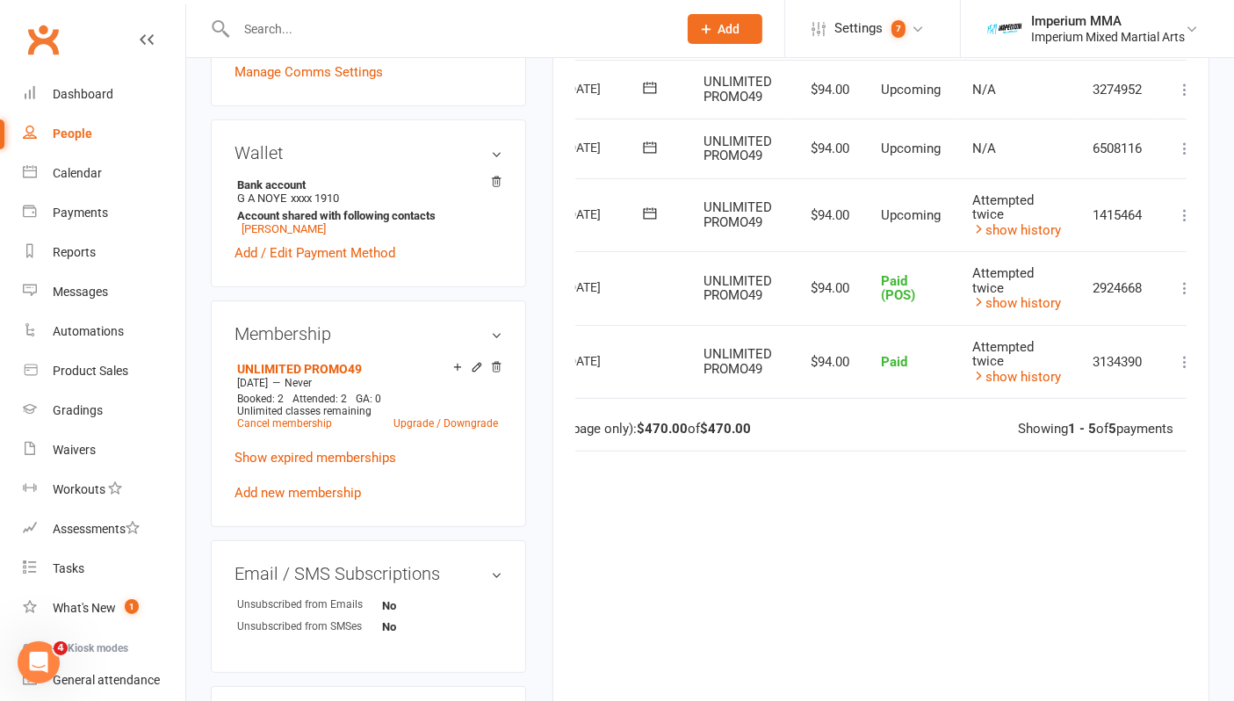
scroll to position [0, 109]
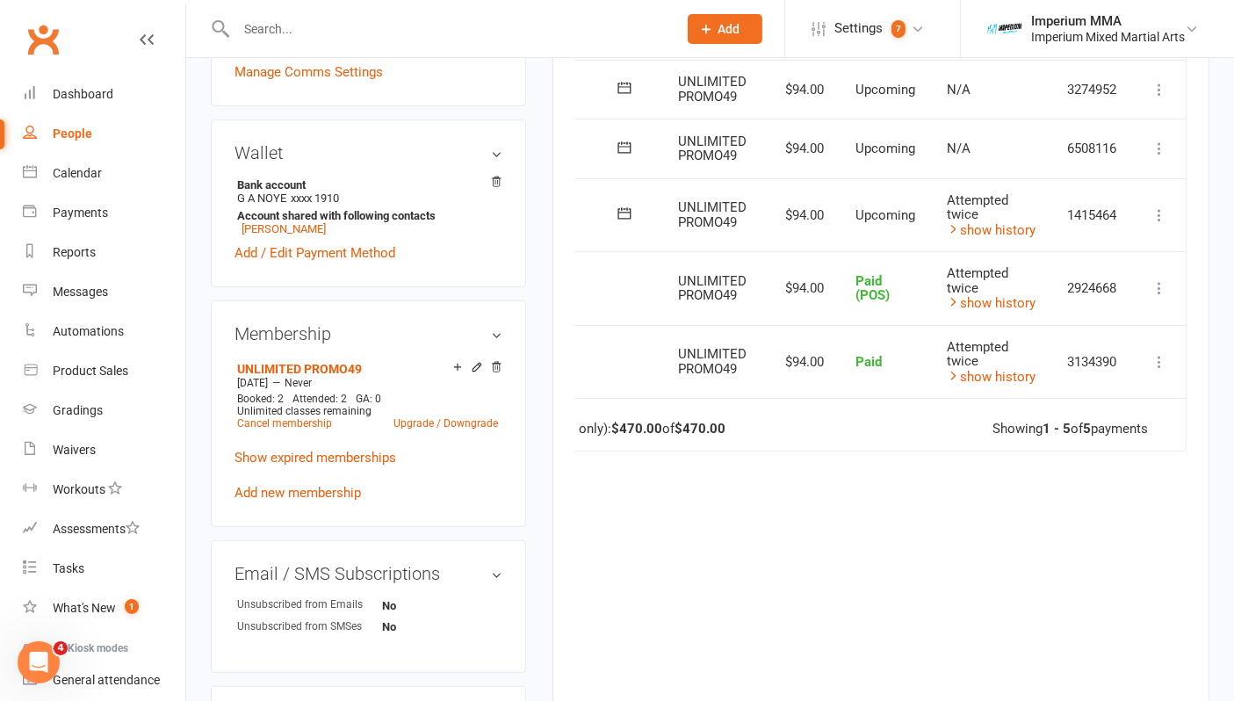
click at [1010, 211] on icon at bounding box center [1159, 215] width 18 height 18
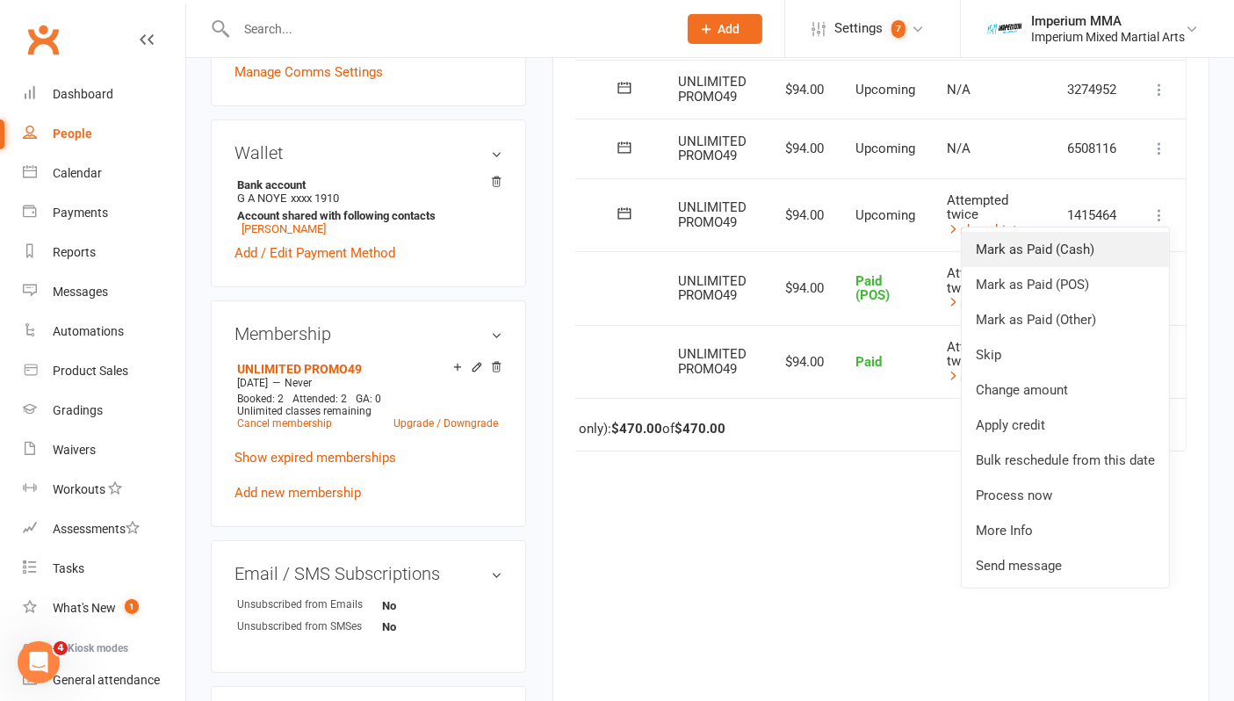
click at [1010, 248] on link "Mark as Paid (Cash)" at bounding box center [1064, 249] width 207 height 35
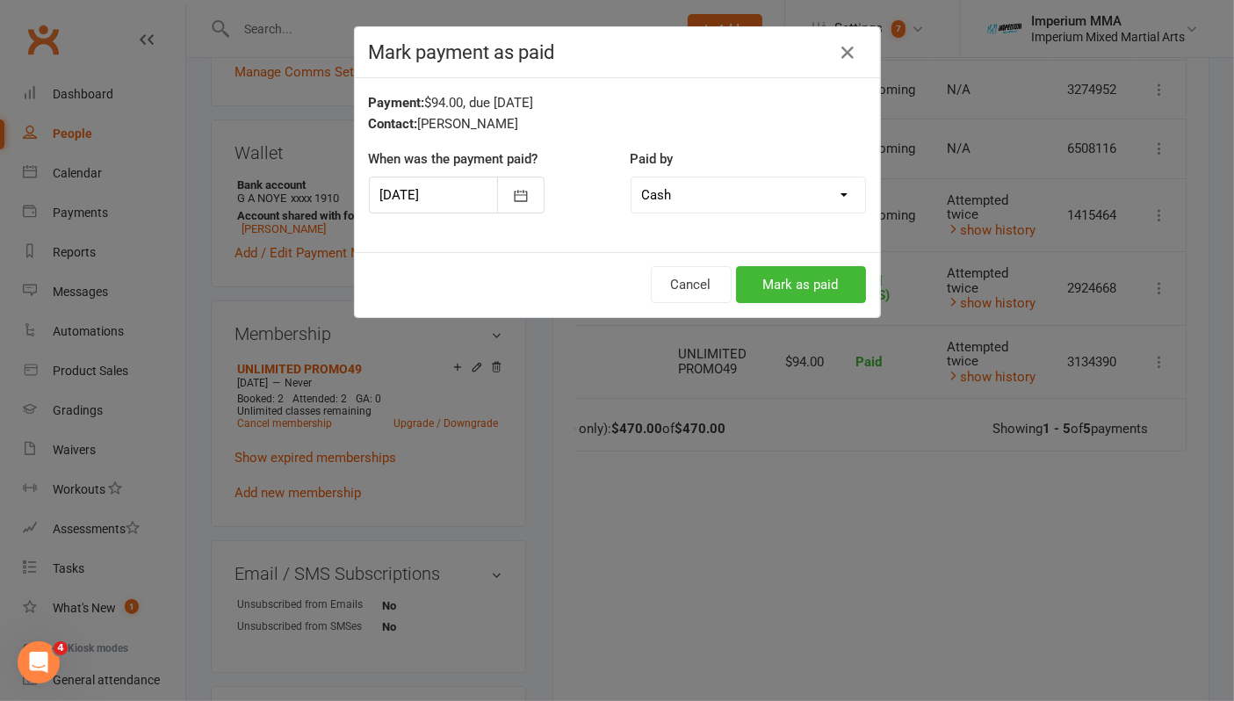
scroll to position [0, 99]
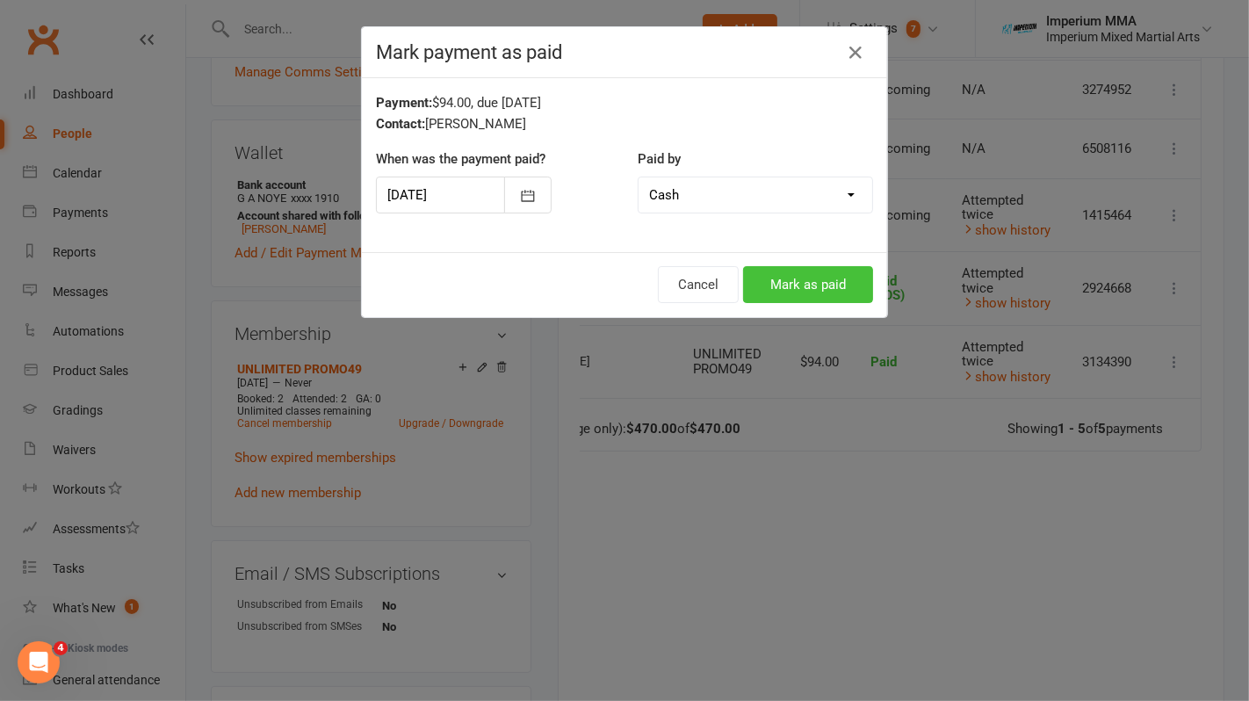
click at [803, 286] on button "Mark as paid" at bounding box center [808, 284] width 130 height 37
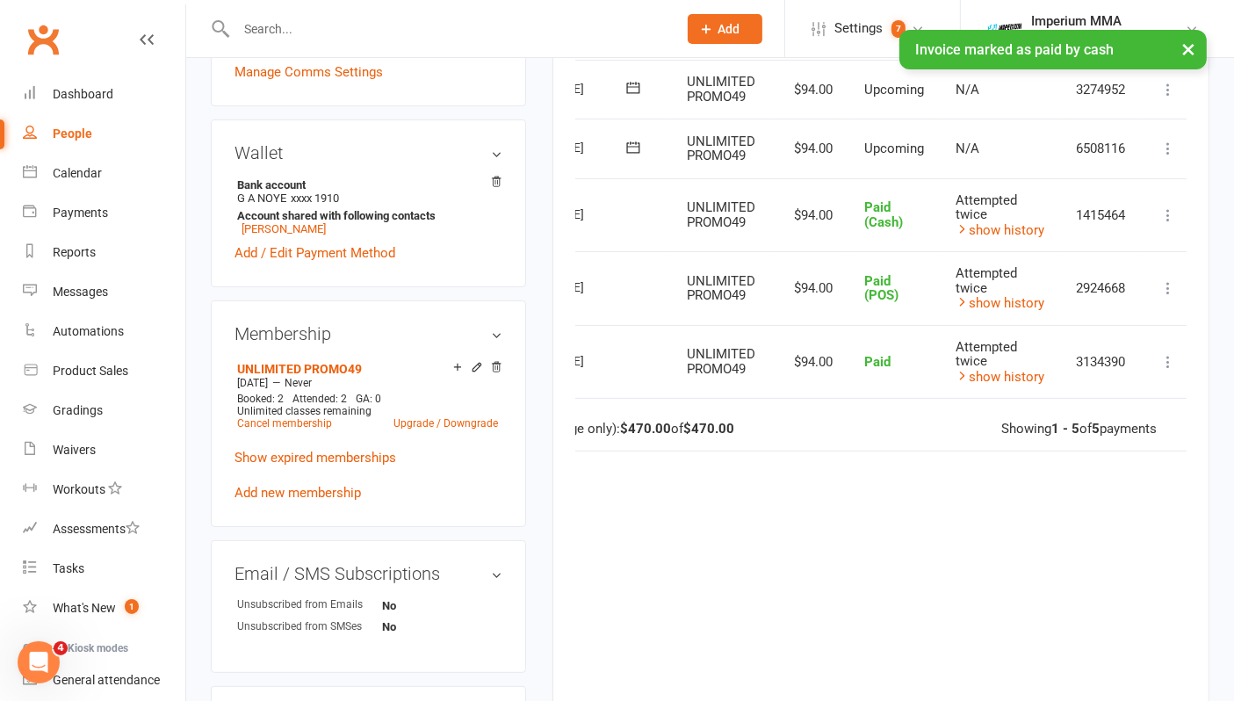
scroll to position [0, 0]
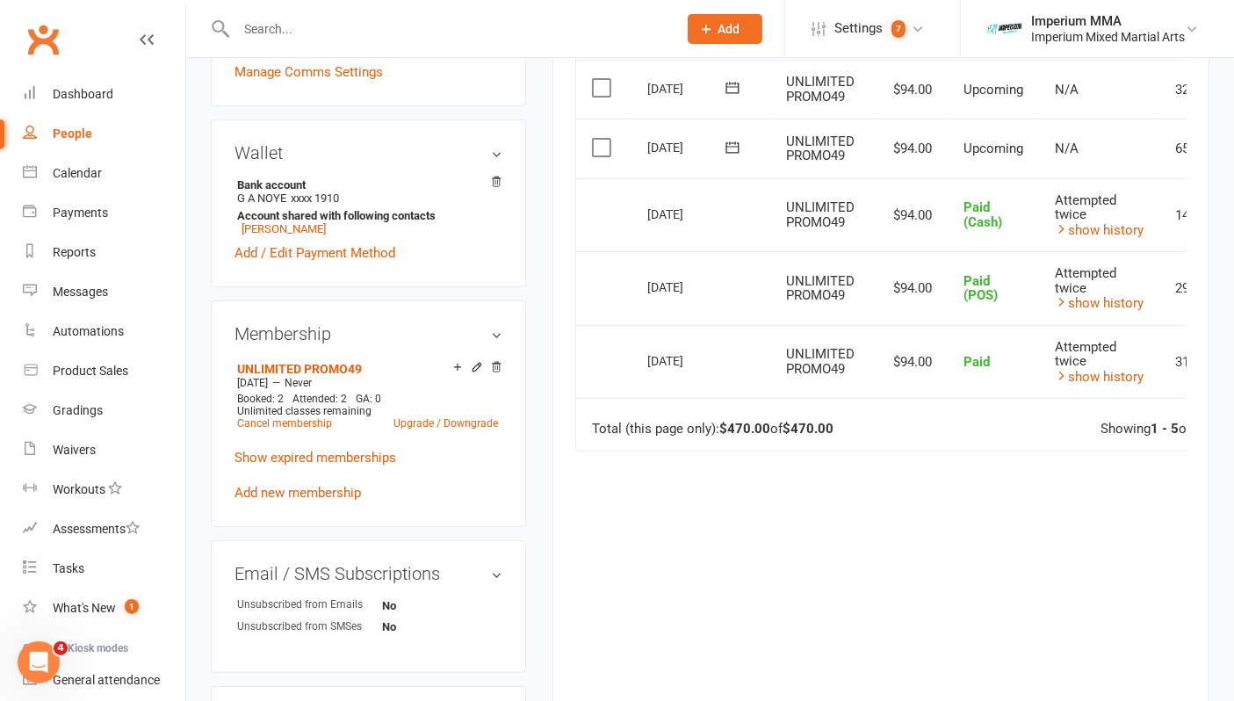
drag, startPoint x: 728, startPoint y: 363, endPoint x: 327, endPoint y: 28, distance: 522.4
click at [327, 28] on input "text" at bounding box center [448, 29] width 434 height 25
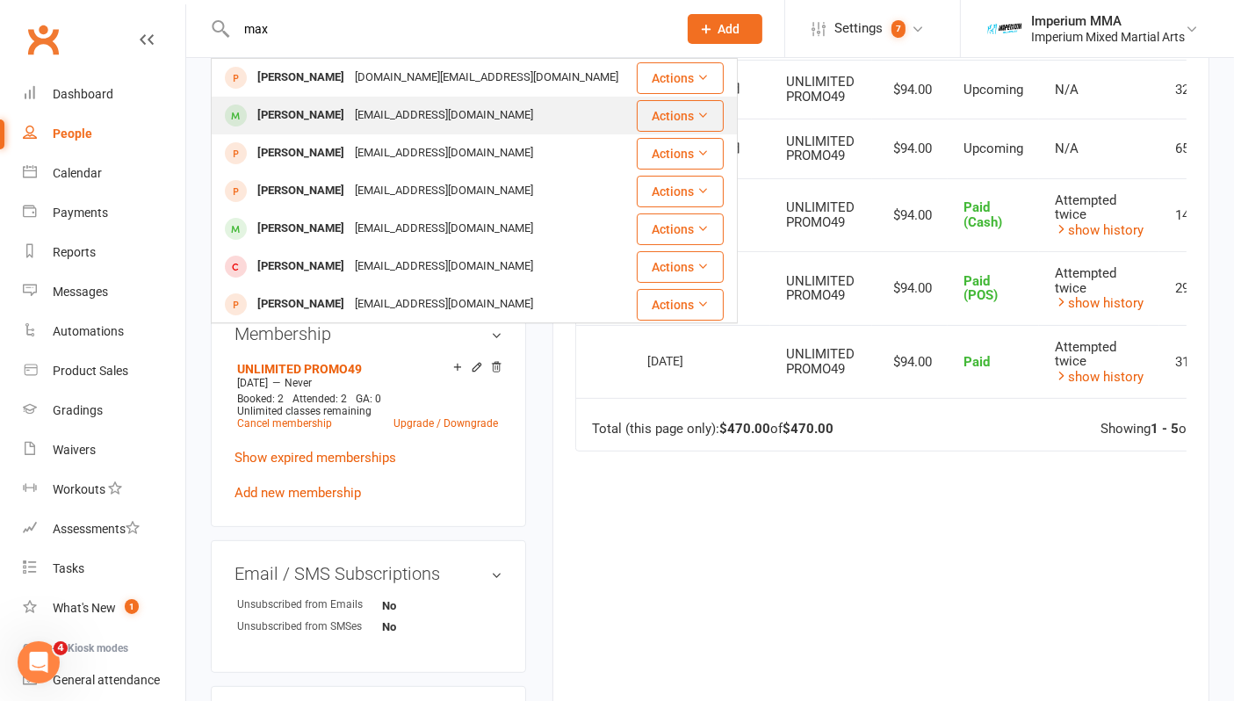
type input "max"
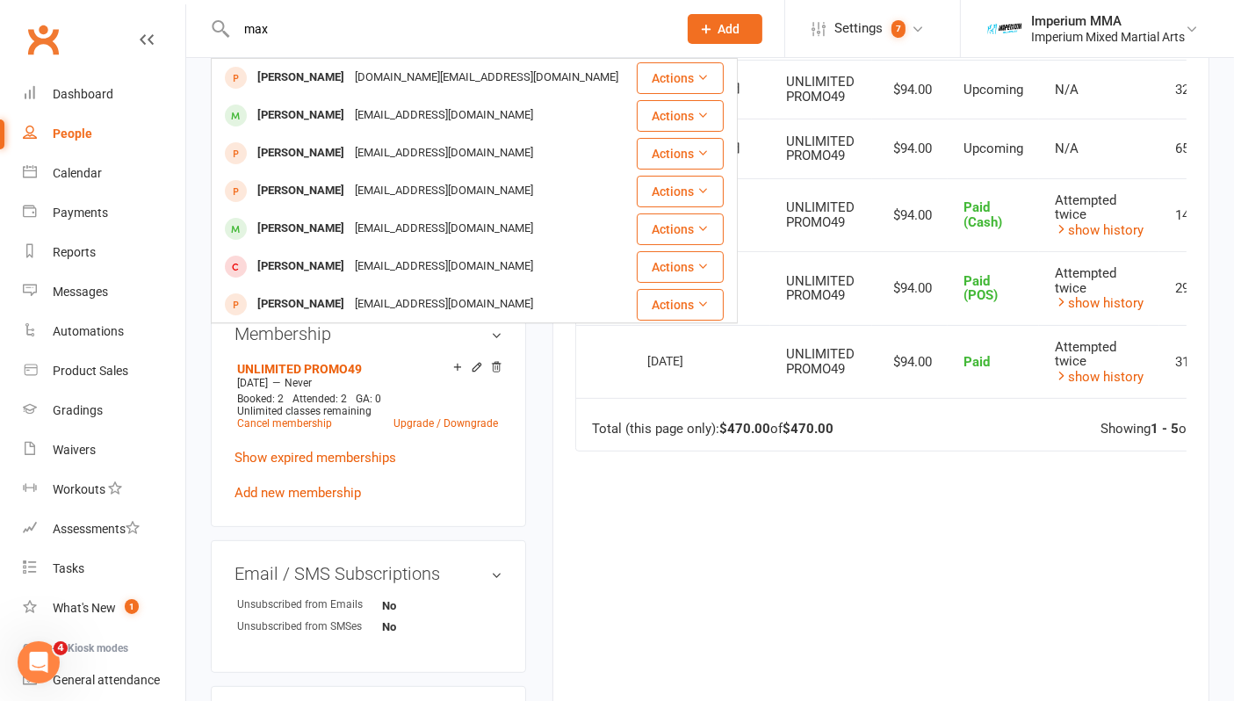
click at [324, 118] on div "Maxwell Lamaro" at bounding box center [300, 115] width 97 height 25
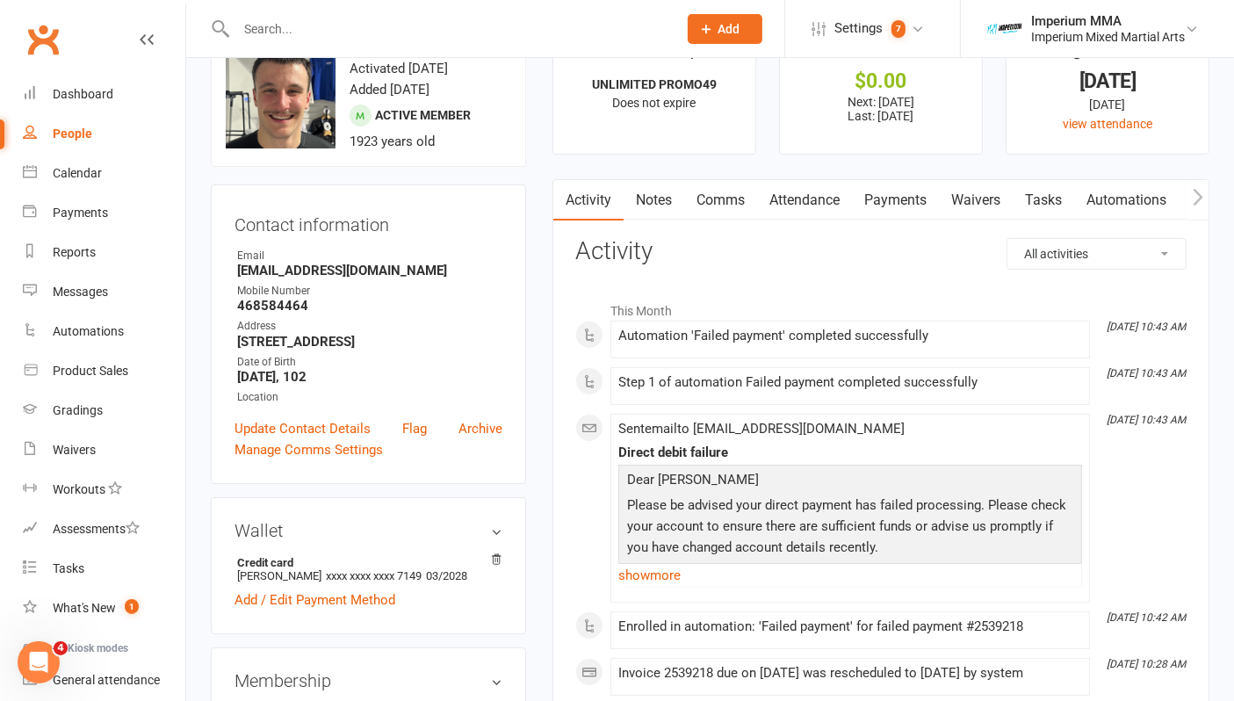
scroll to position [97, 0]
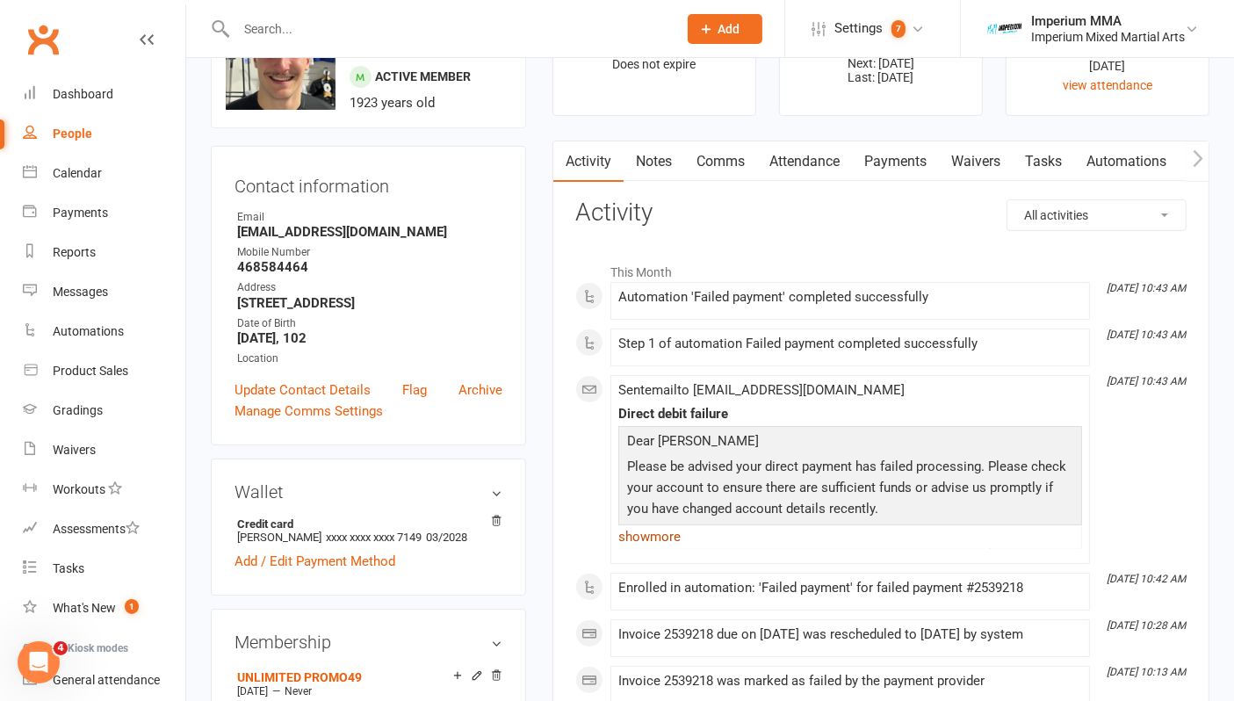
click at [651, 528] on link "show more" at bounding box center [850, 536] width 464 height 25
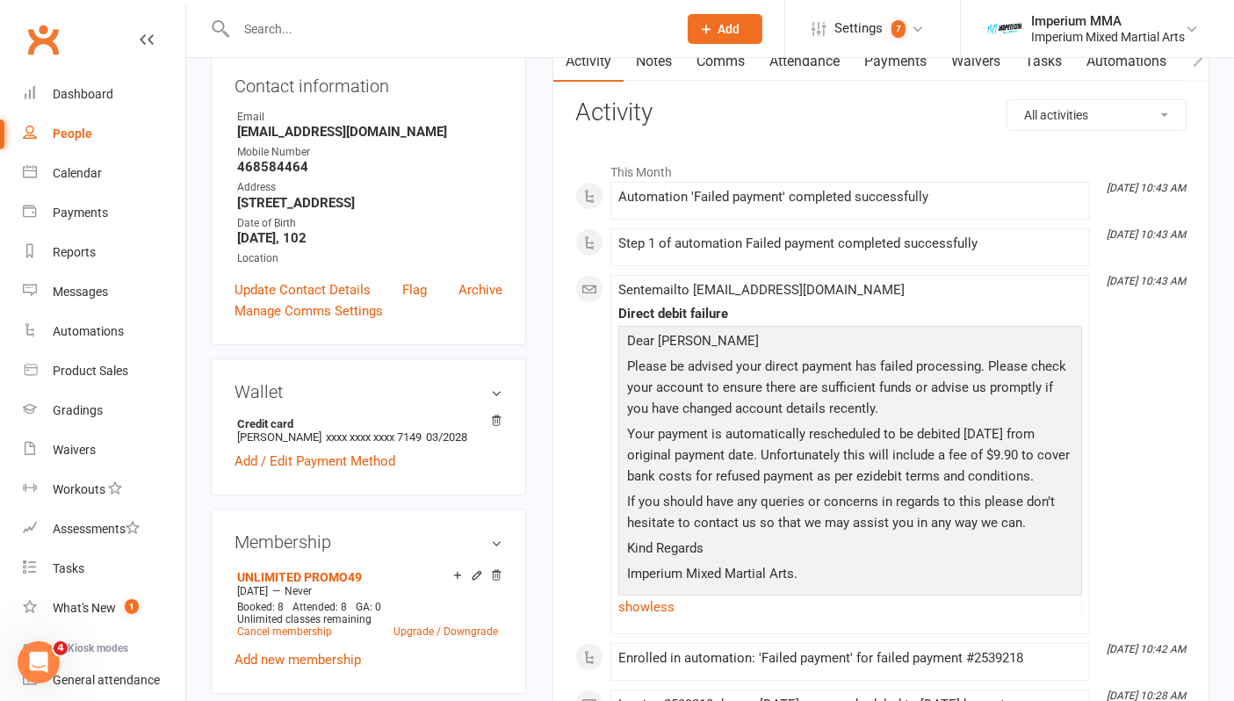
scroll to position [195, 0]
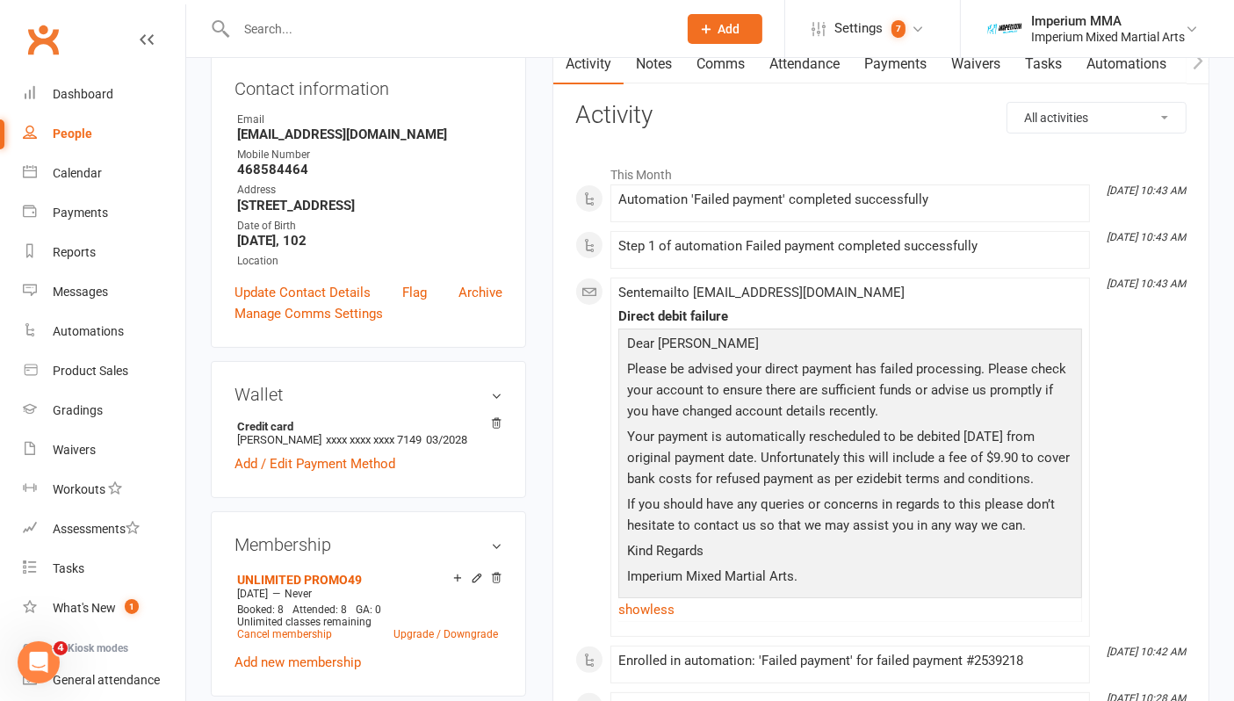
click at [353, 34] on input "text" at bounding box center [448, 29] width 434 height 25
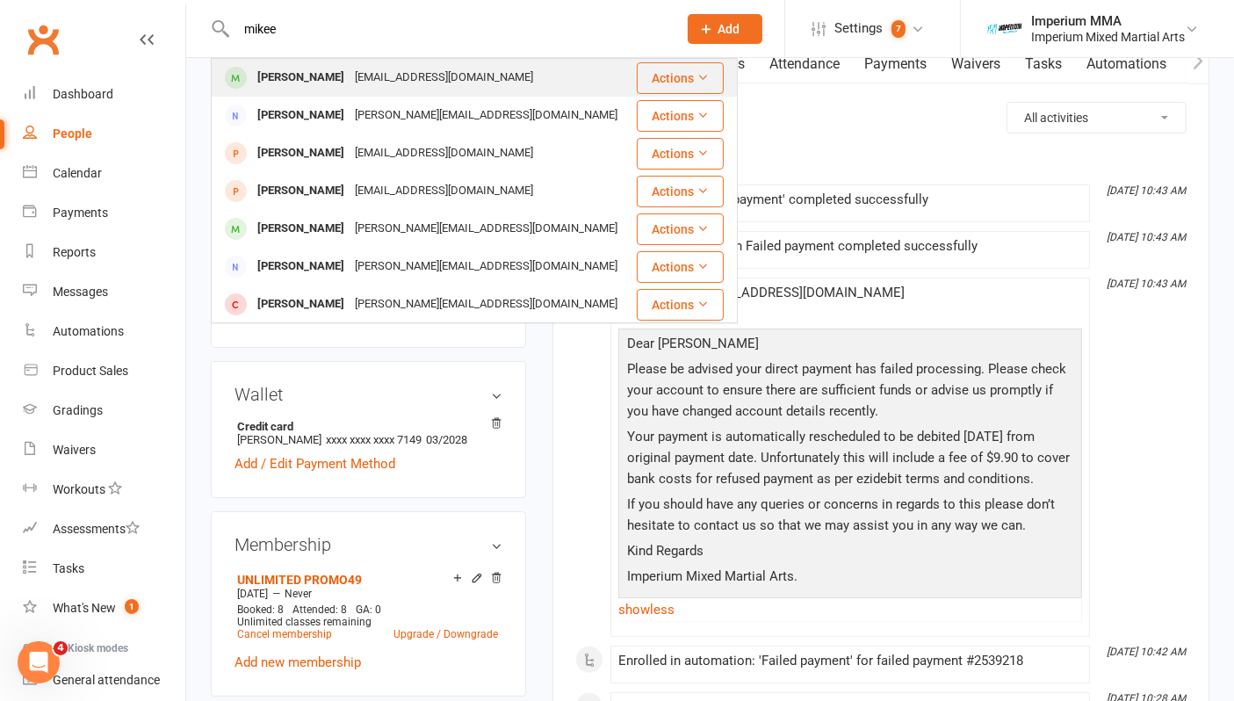
type input "mikee"
click at [308, 83] on div "Mikee Cuerpo" at bounding box center [300, 77] width 97 height 25
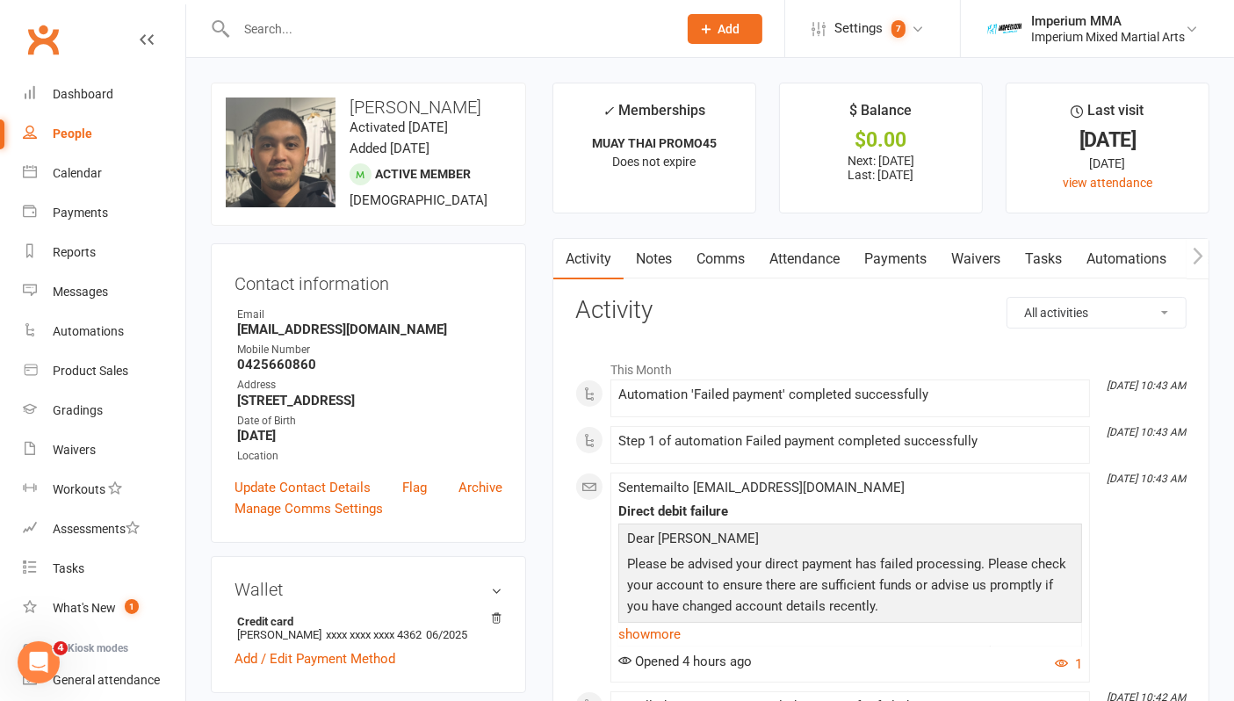
scroll to position [97, 0]
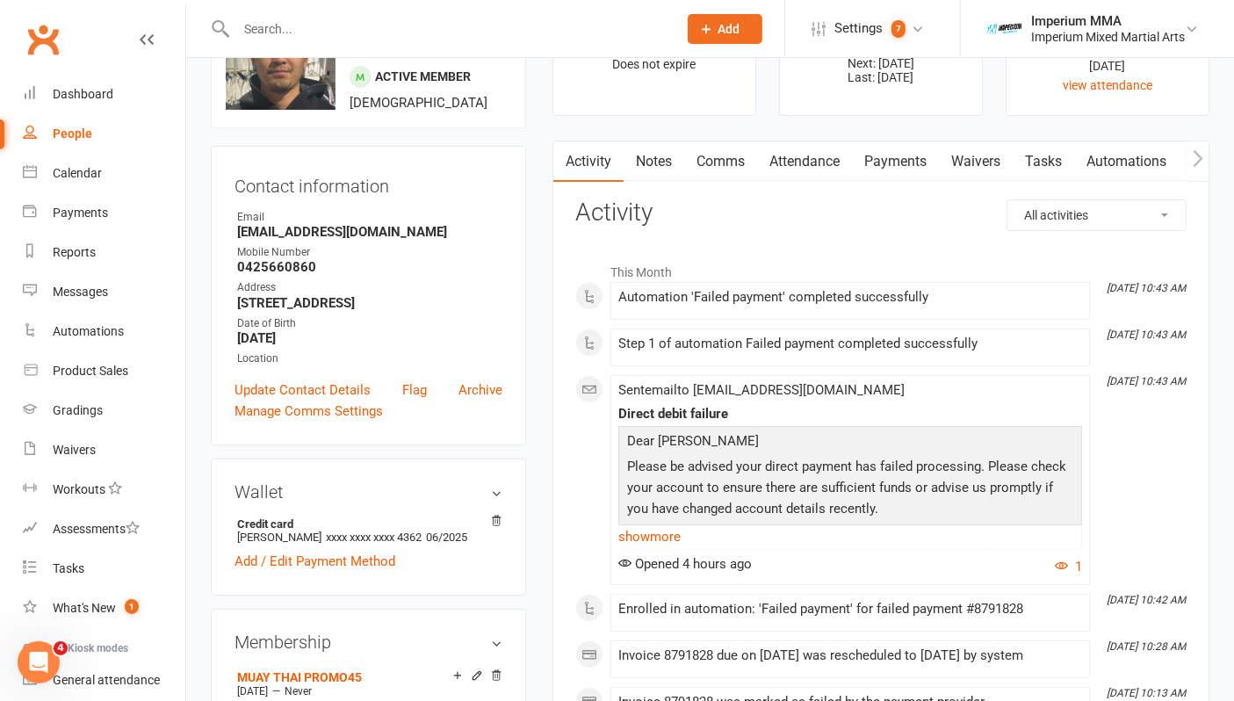
click at [311, 34] on input "text" at bounding box center [448, 29] width 434 height 25
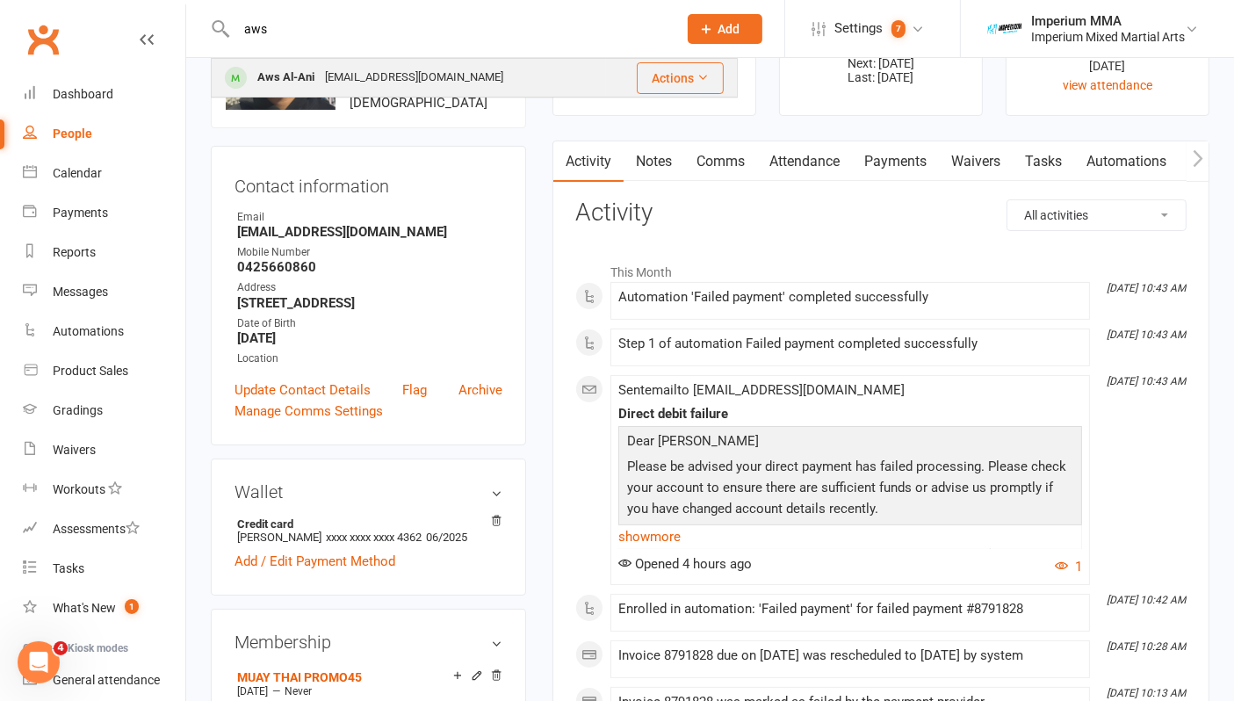
type input "aws"
click at [317, 80] on div "Aws Al-Ani" at bounding box center [286, 77] width 68 height 25
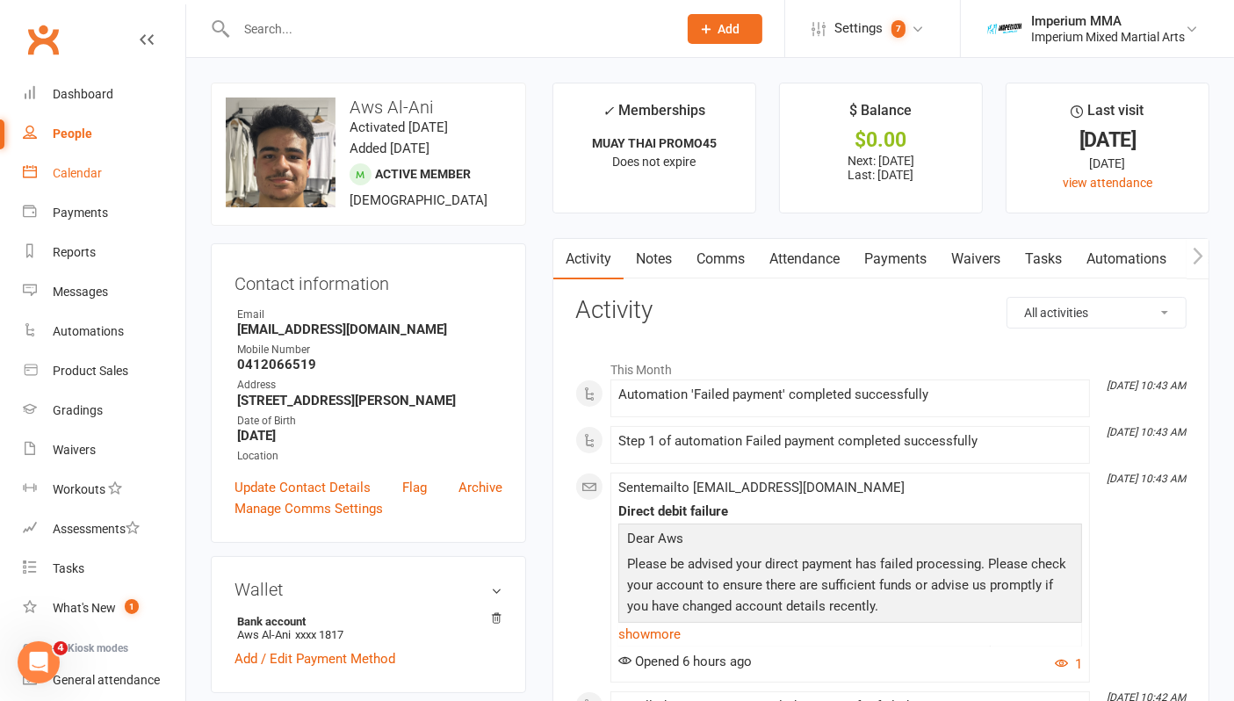
drag, startPoint x: 53, startPoint y: 165, endPoint x: 62, endPoint y: 162, distance: 10.0
click at [53, 166] on div "Calendar" at bounding box center [77, 173] width 49 height 14
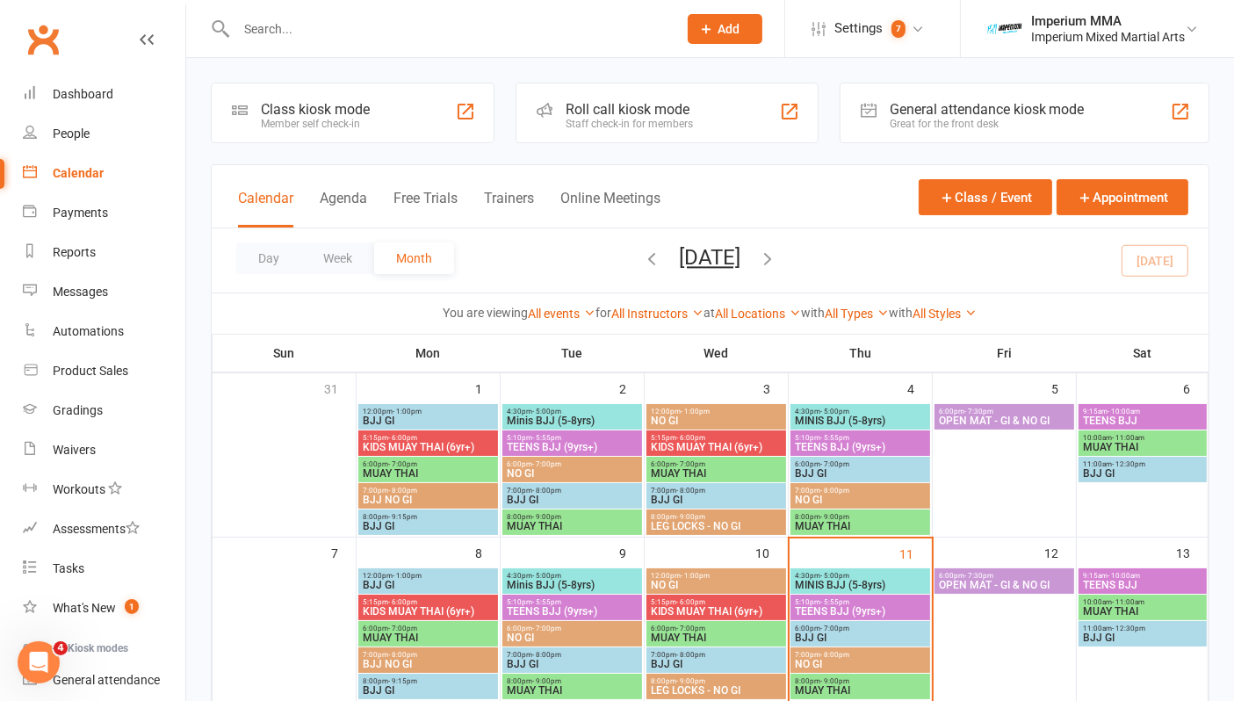
click at [850, 581] on span "MINIS BJJ (5-8yrs)" at bounding box center [860, 585] width 133 height 11
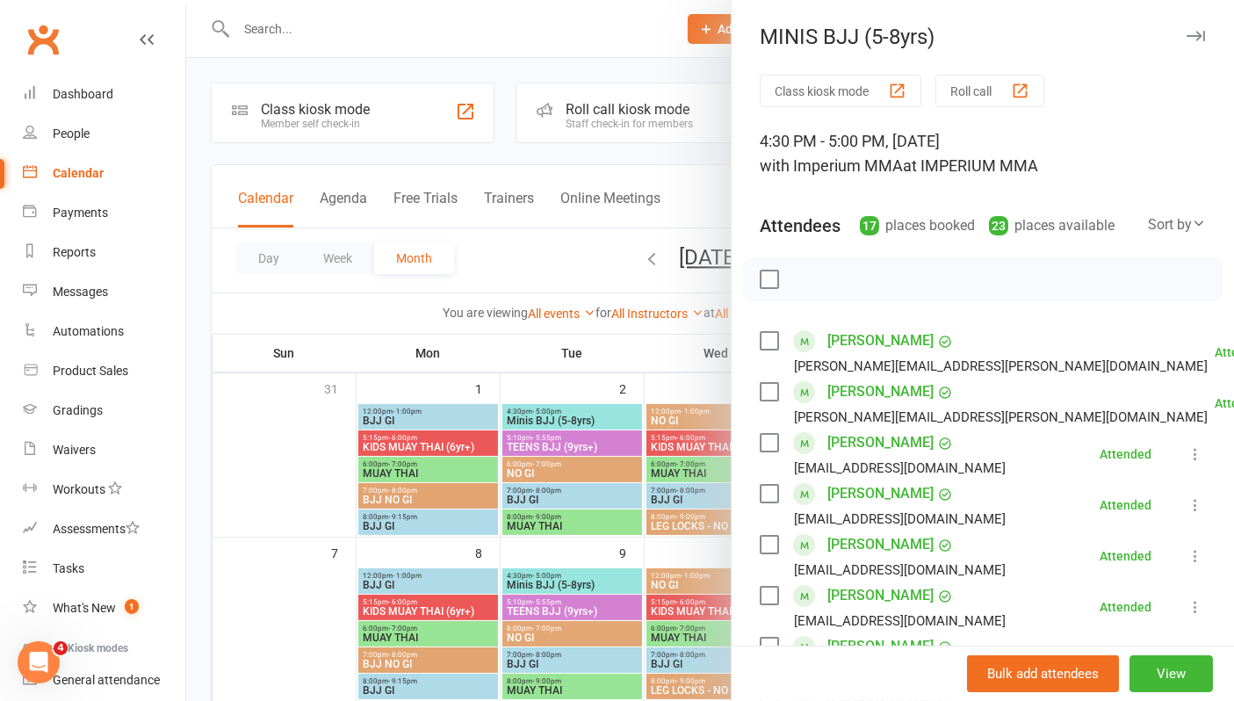
click at [1010, 227] on div "Sort by" at bounding box center [1177, 224] width 58 height 23
click at [1010, 338] on link "Booking created" at bounding box center [1118, 331] width 174 height 35
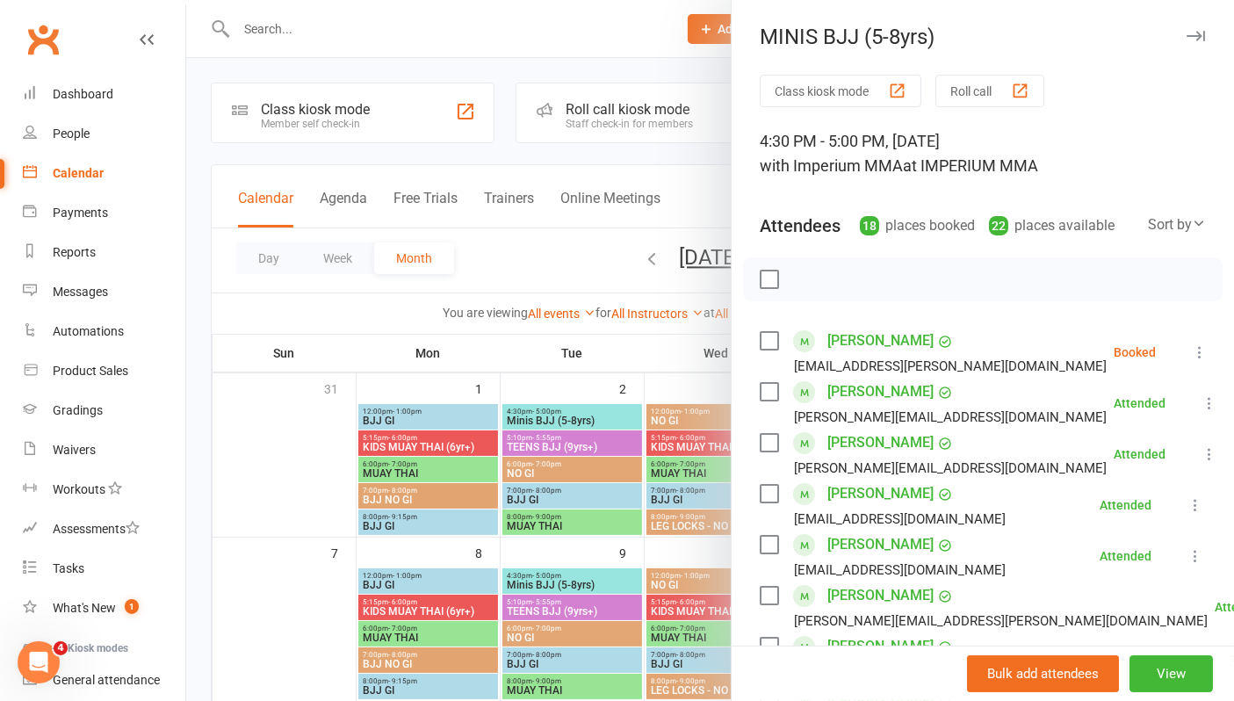
click at [1010, 35] on icon "button" at bounding box center [1195, 36] width 18 height 11
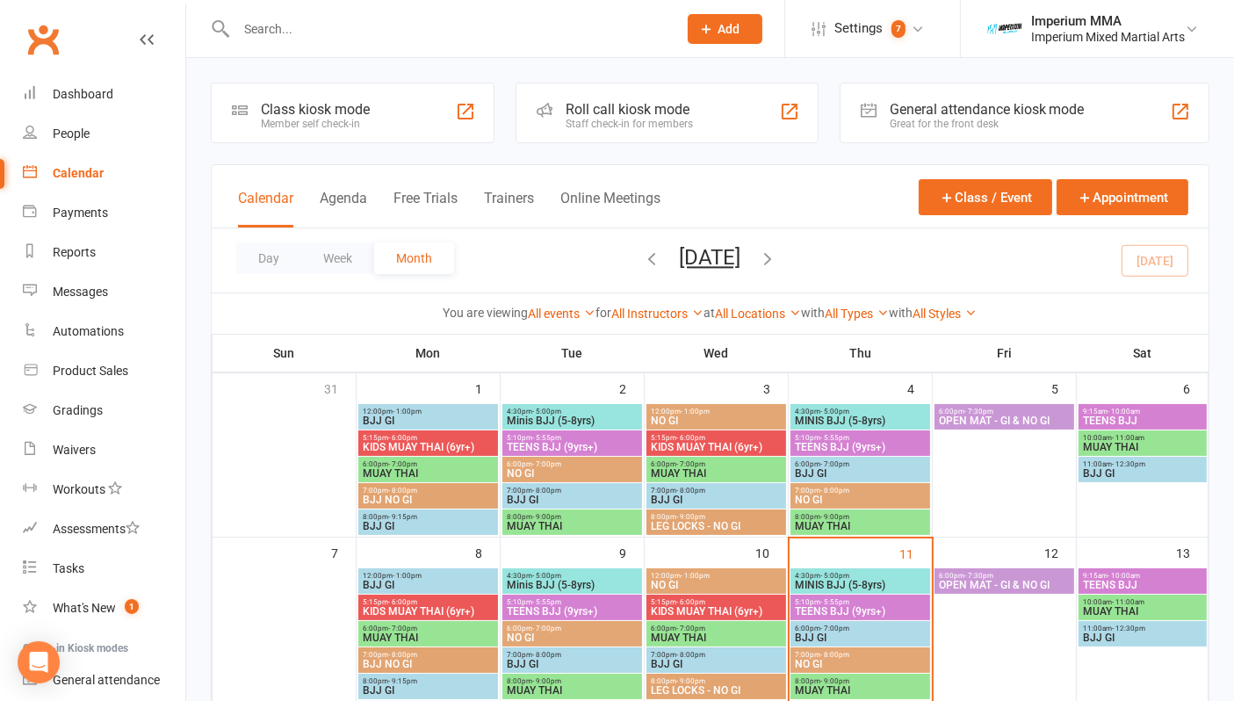
scroll to position [97, 0]
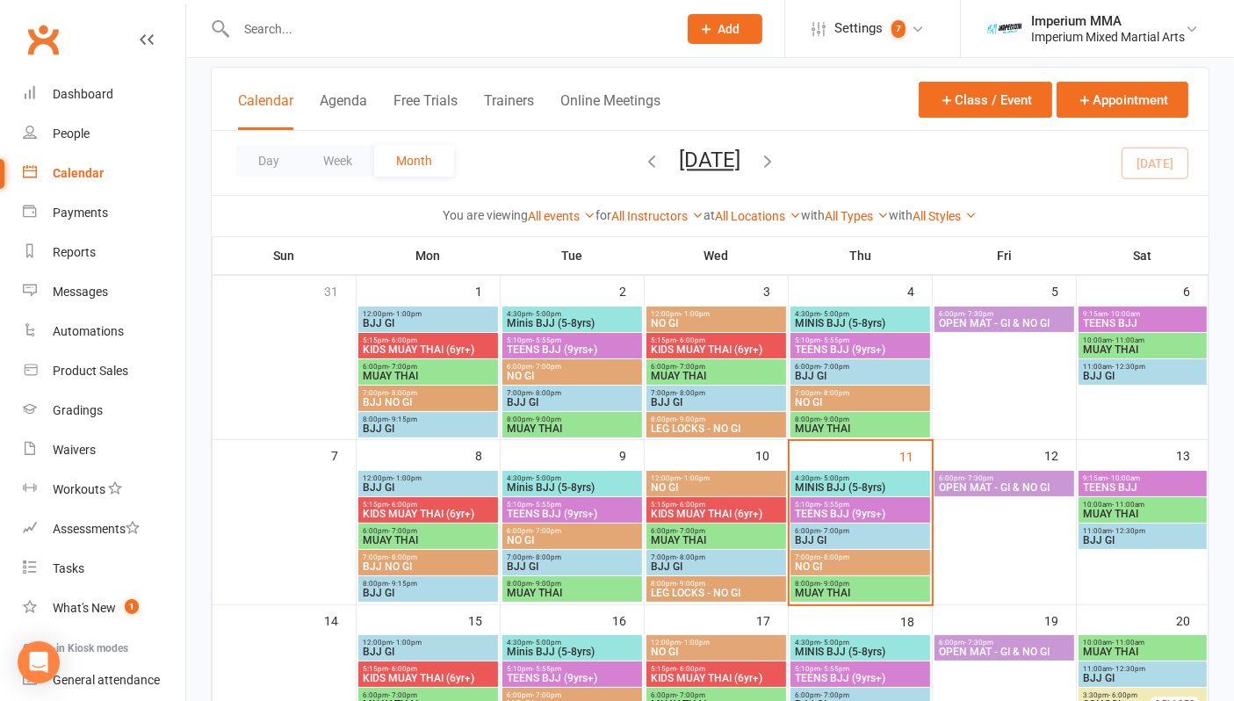
click at [835, 482] on span "MINIS BJJ (5-8yrs)" at bounding box center [860, 487] width 133 height 11
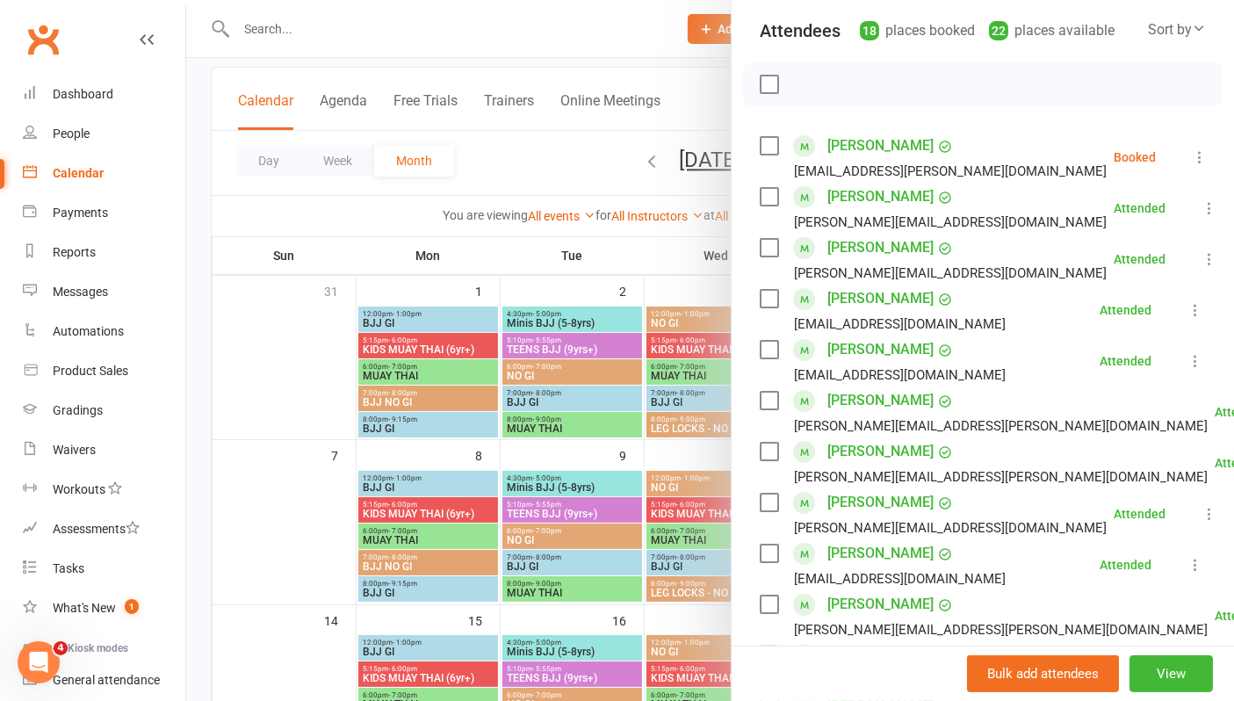
scroll to position [0, 0]
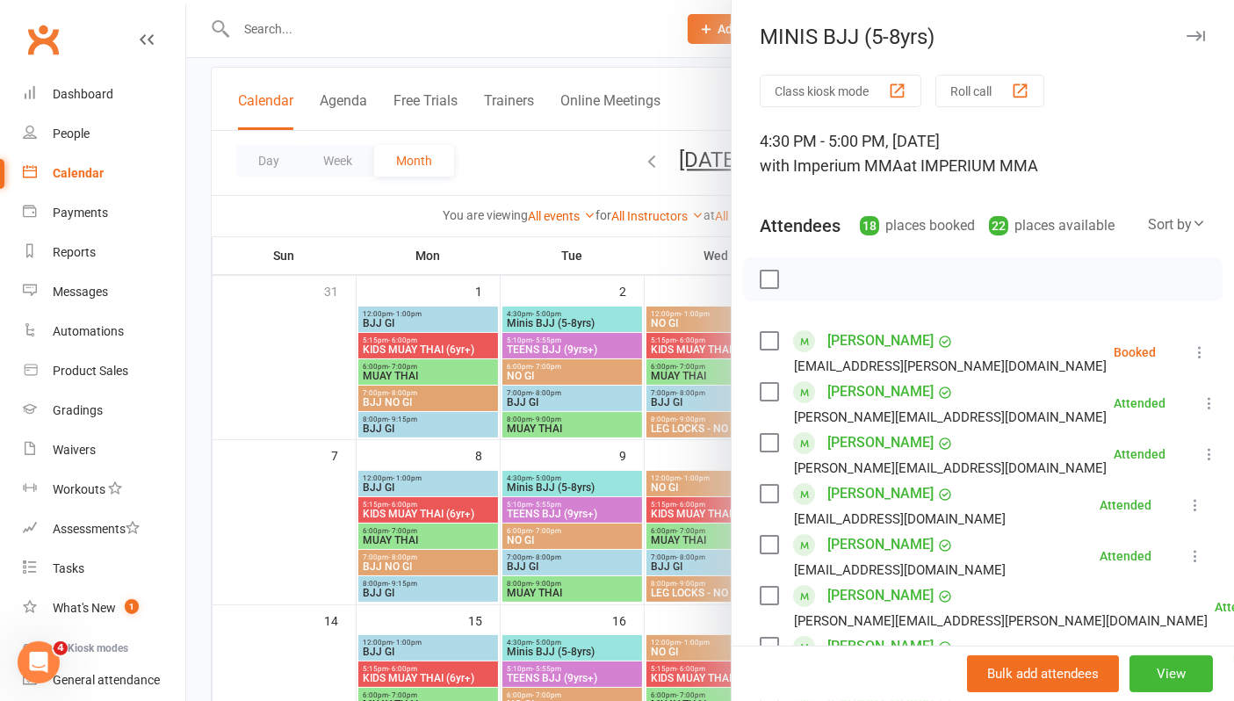
click at [1186, 36] on icon "button" at bounding box center [1195, 36] width 18 height 11
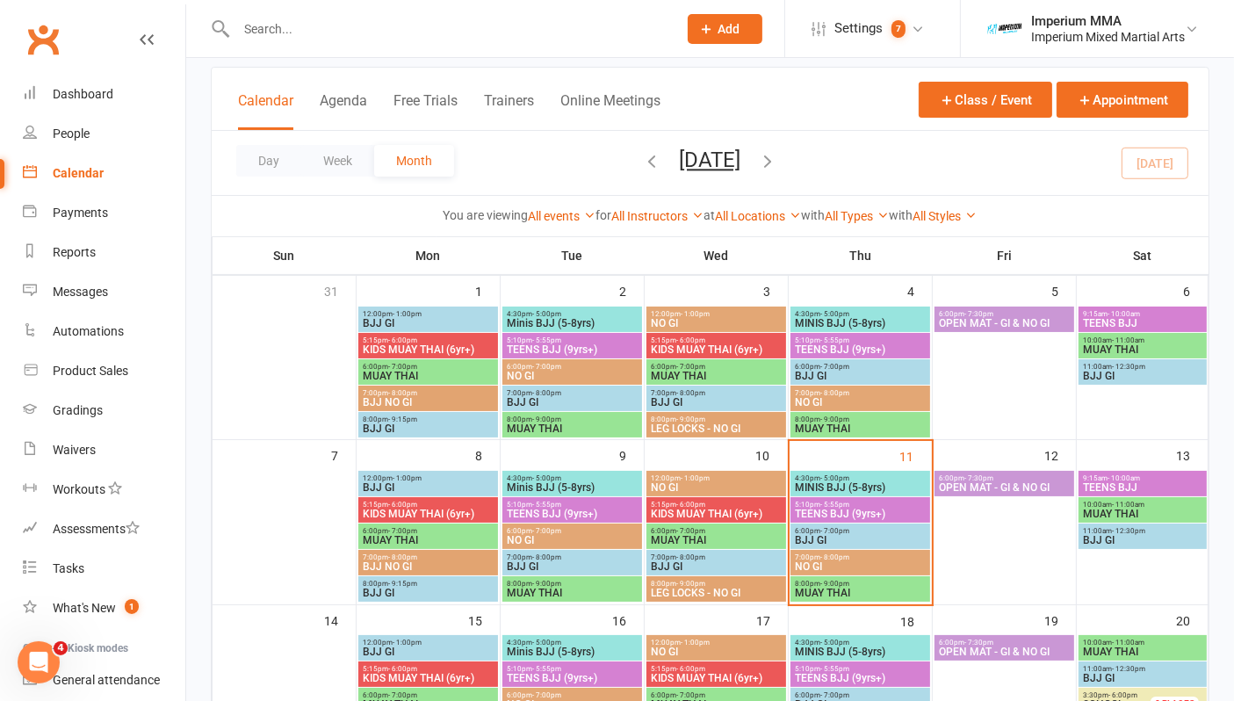
click at [853, 482] on span "MINIS BJJ (5-8yrs)" at bounding box center [860, 487] width 133 height 11
